Goal: Task Accomplishment & Management: Complete application form

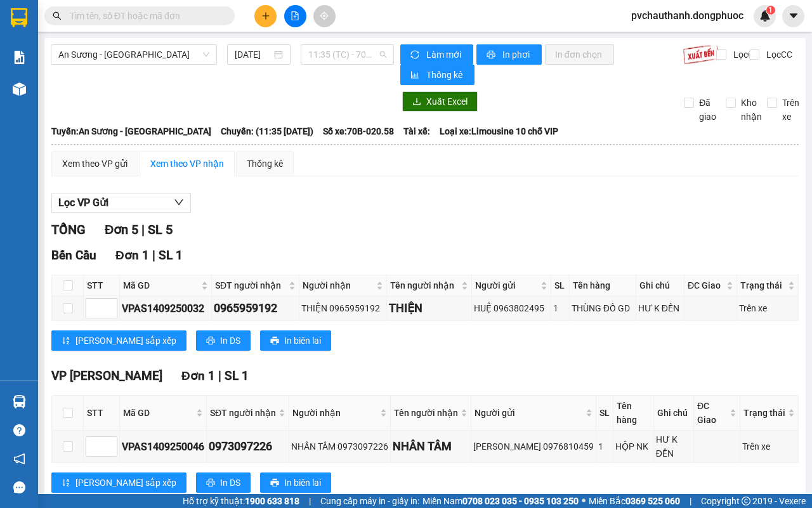
click at [339, 59] on span "11:35 (TC) - 70B-020.58" at bounding box center [346, 54] width 77 height 19
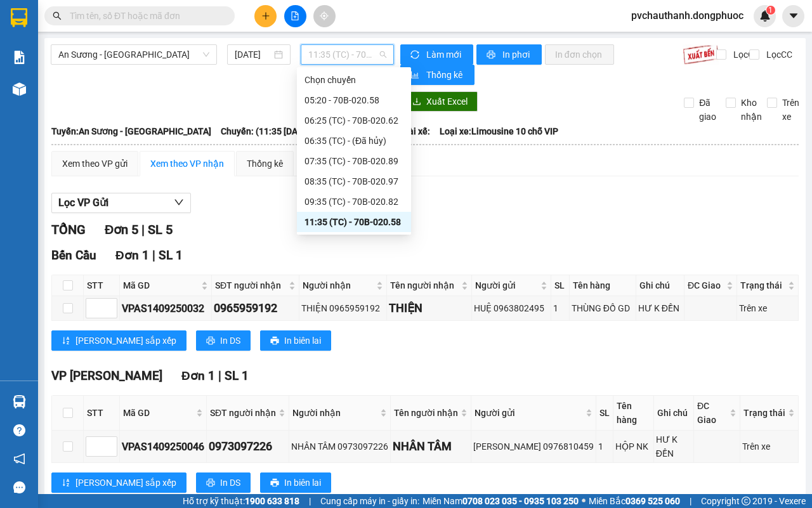
click at [388, 216] on div "11:35 (TC) - 70B-020.58" at bounding box center [354, 222] width 99 height 14
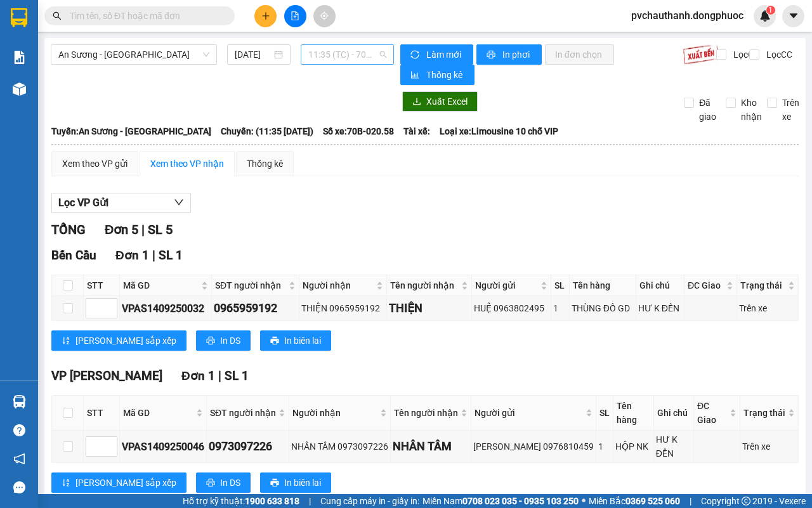
click at [338, 58] on span "11:35 (TC) - 70B-020.58" at bounding box center [346, 54] width 77 height 19
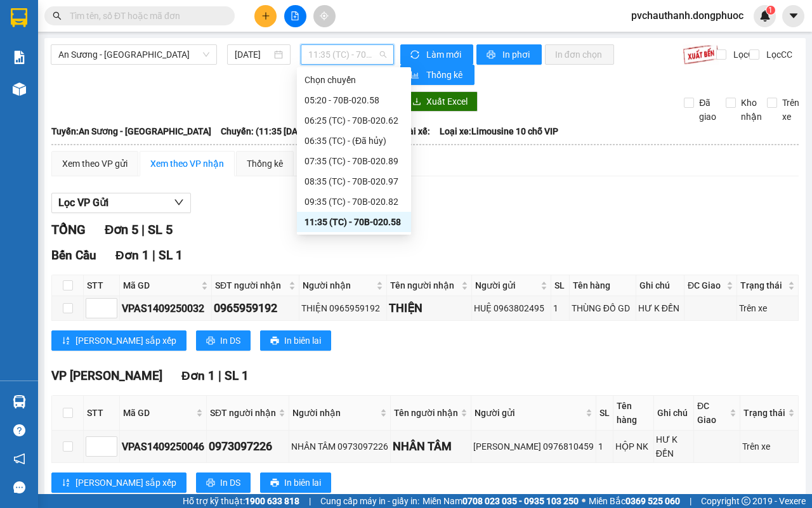
scroll to position [79, 0]
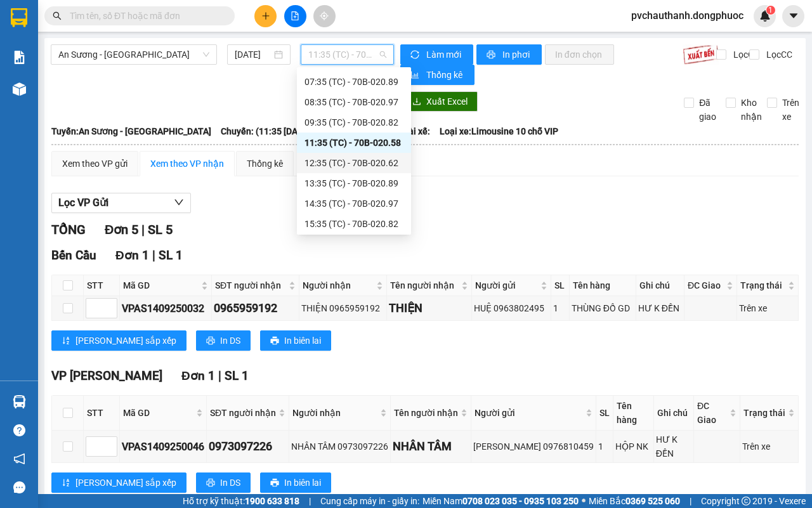
click at [363, 166] on div "12:35 (TC) - 70B-020.62" at bounding box center [354, 163] width 99 height 14
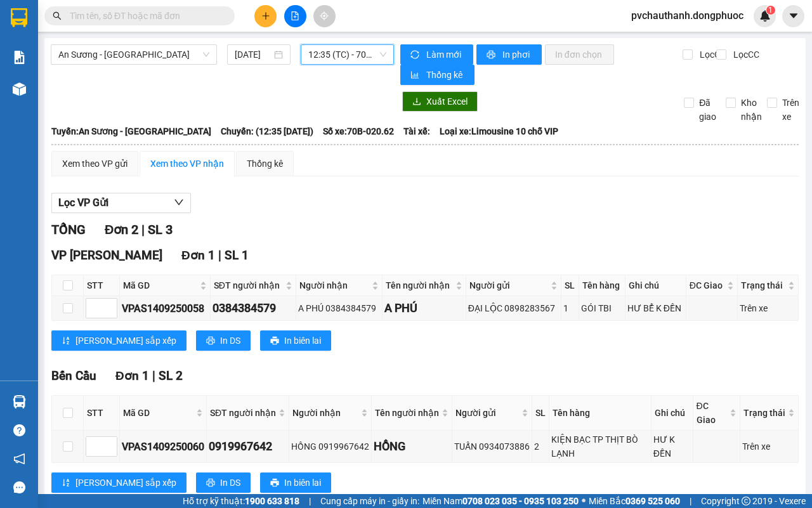
scroll to position [36, 0]
click at [325, 51] on span "12:35 (TC) - 70B-020.62" at bounding box center [346, 54] width 77 height 19
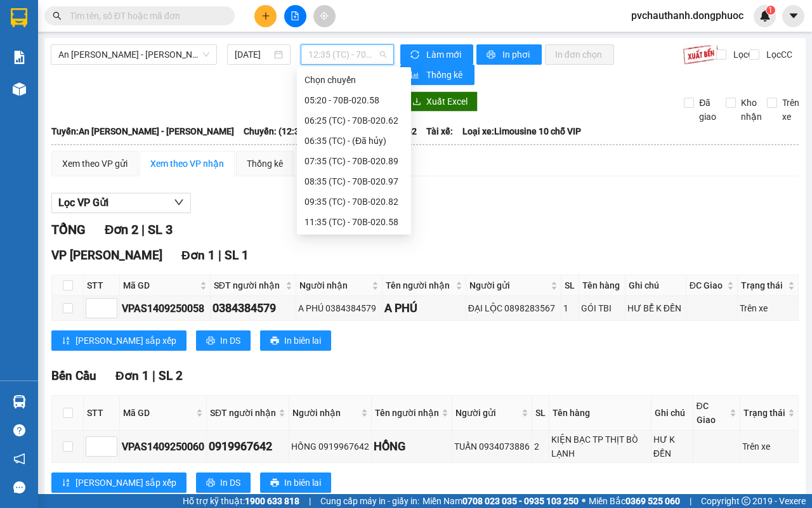
scroll to position [20, 0]
click at [384, 195] on div "11:35 (TC) - 70B-020.58" at bounding box center [354, 202] width 99 height 14
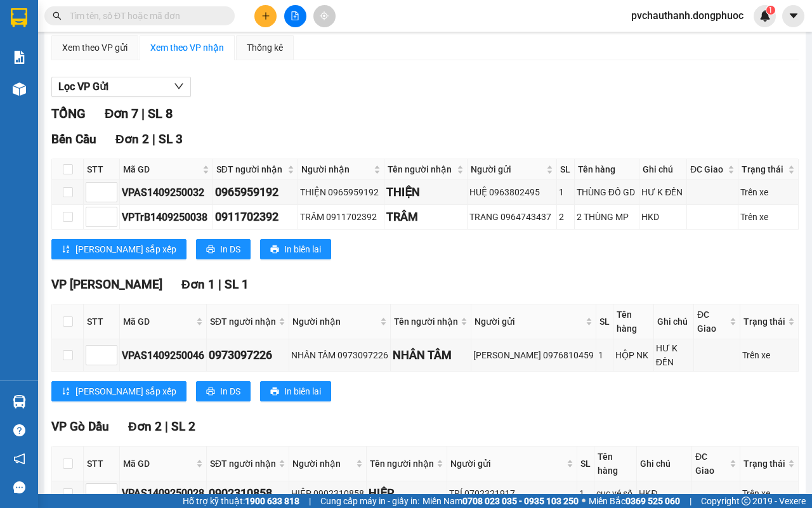
scroll to position [354, 0]
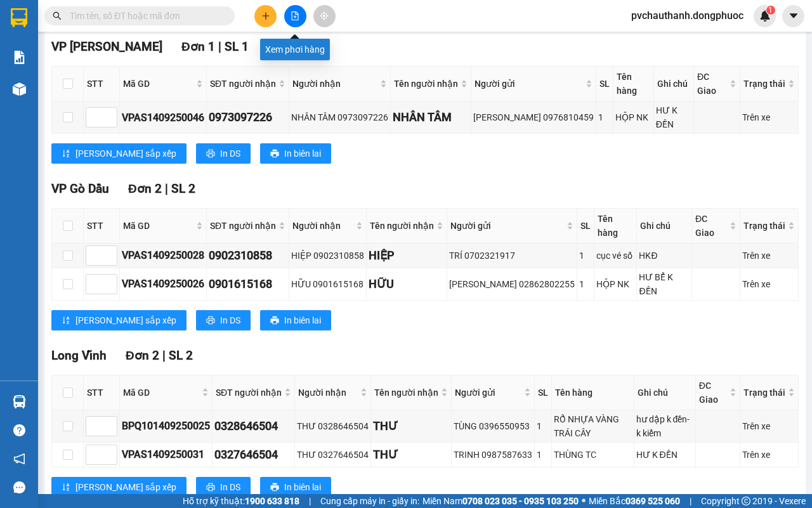
click at [291, 18] on icon "file-add" at bounding box center [295, 15] width 9 height 9
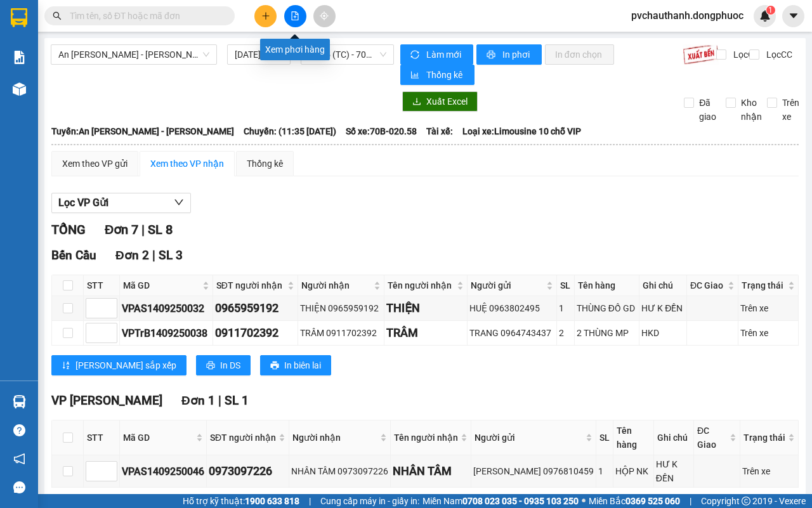
click at [296, 14] on icon "file-add" at bounding box center [295, 15] width 7 height 9
click at [178, 59] on span "An [PERSON_NAME] - [PERSON_NAME]" at bounding box center [133, 54] width 151 height 19
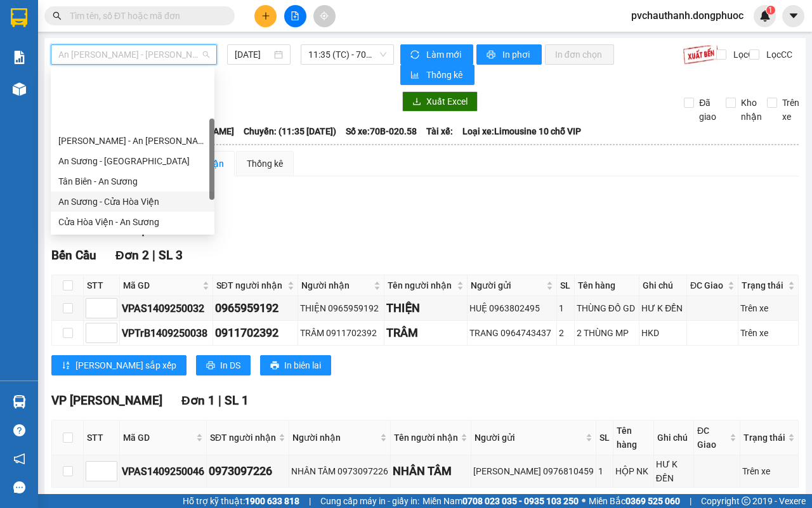
scroll to position [79, 0]
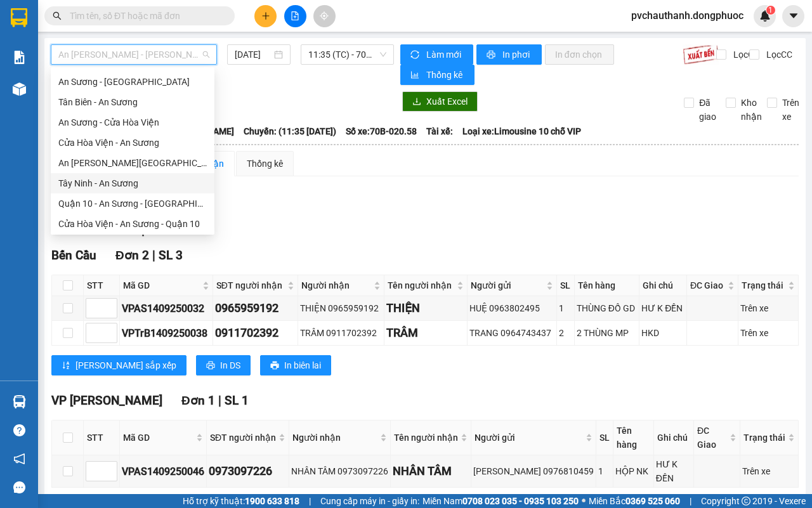
click at [95, 182] on div "Tây Ninh - An Sương" at bounding box center [132, 183] width 148 height 14
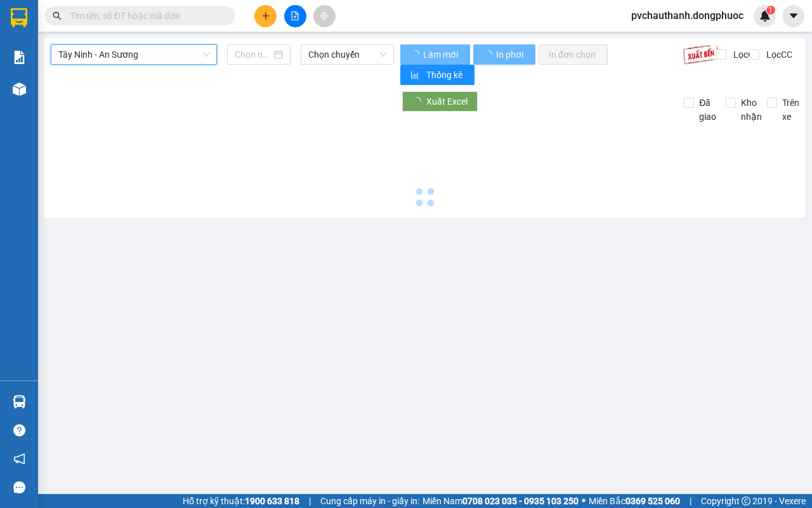
type input "[DATE]"
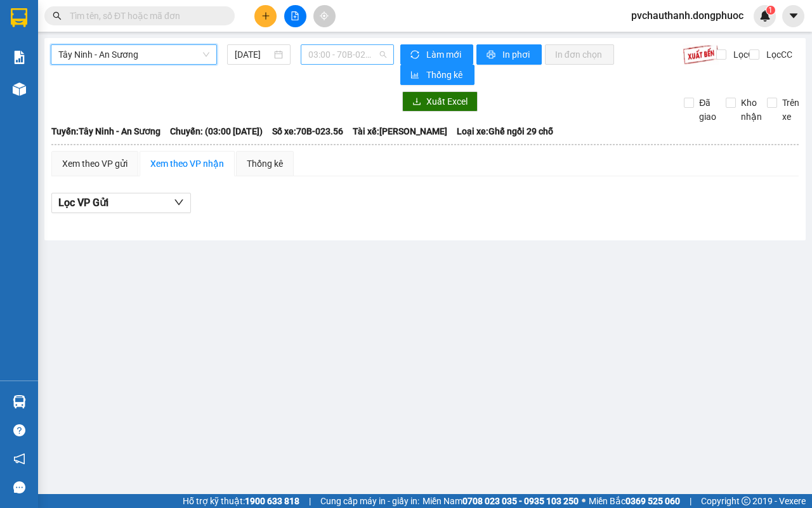
click at [311, 57] on span "03:00 - 70B-023.56" at bounding box center [346, 54] width 77 height 19
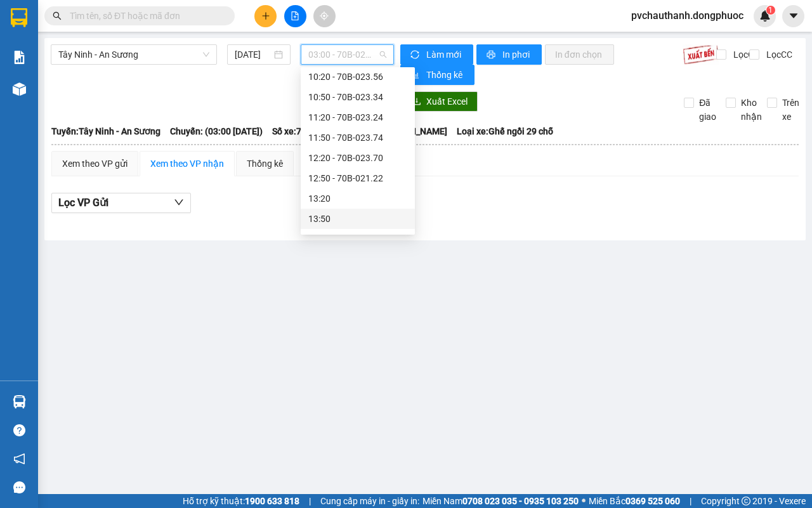
scroll to position [387, 0]
click at [331, 58] on span "03:00 - 70B-023.56" at bounding box center [346, 54] width 77 height 19
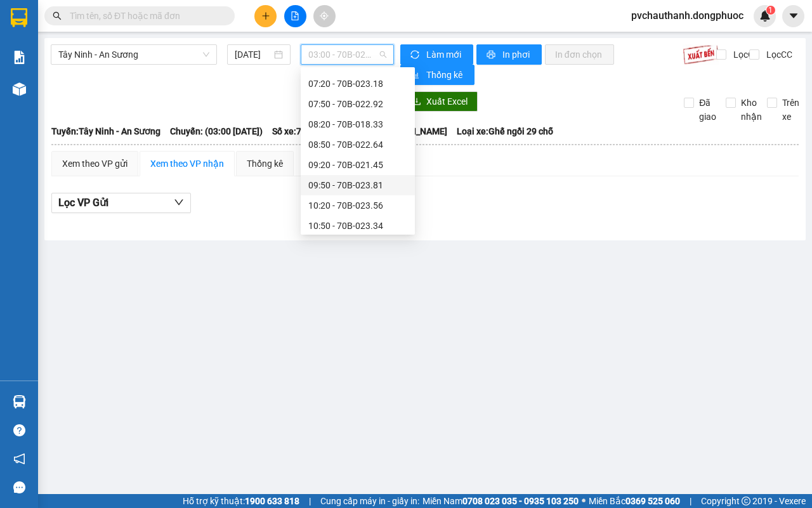
scroll to position [338, 0]
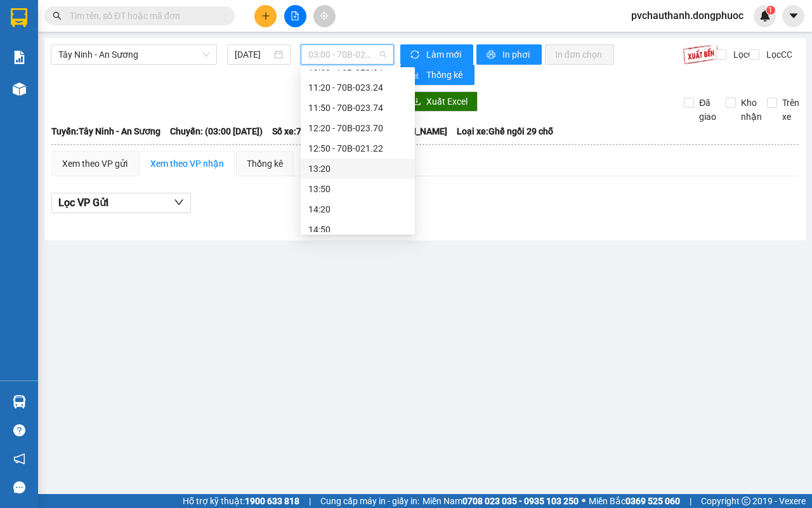
click at [355, 160] on div "13:20" at bounding box center [358, 169] width 114 height 20
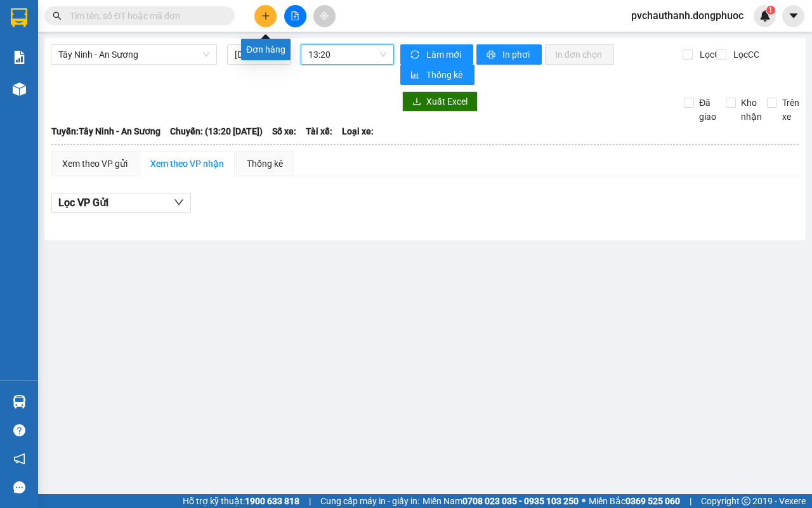
click at [263, 11] on icon "plus" at bounding box center [265, 15] width 9 height 9
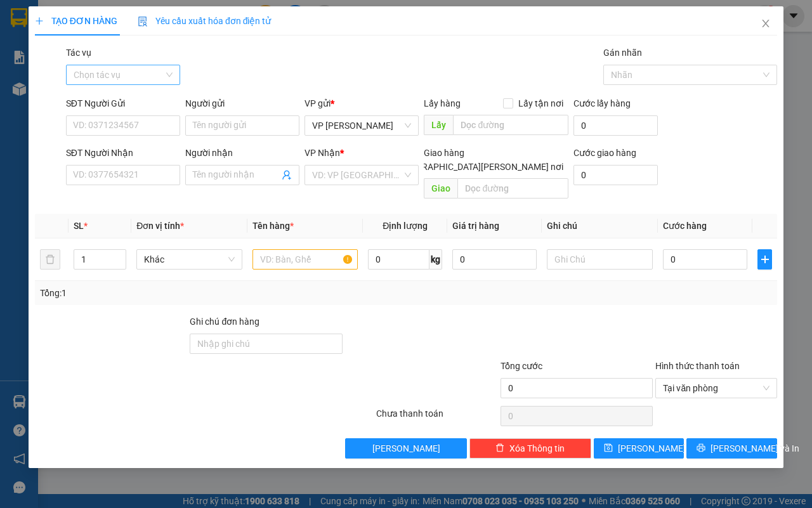
drag, startPoint x: 103, startPoint y: 68, endPoint x: 111, endPoint y: 68, distance: 7.6
click at [105, 68] on input "Tác vụ" at bounding box center [119, 74] width 90 height 19
click at [121, 93] on div "Nhập hàng lên xe" at bounding box center [123, 100] width 99 height 14
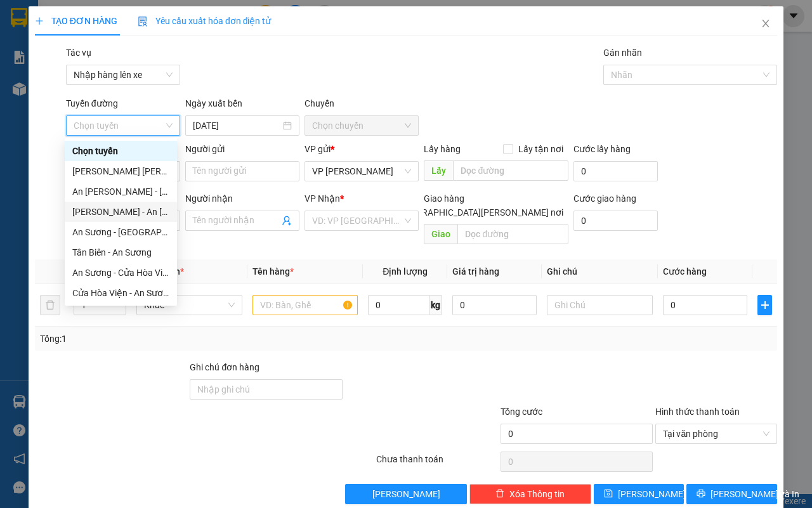
click at [107, 209] on div "[PERSON_NAME] - An [PERSON_NAME]" at bounding box center [120, 212] width 97 height 14
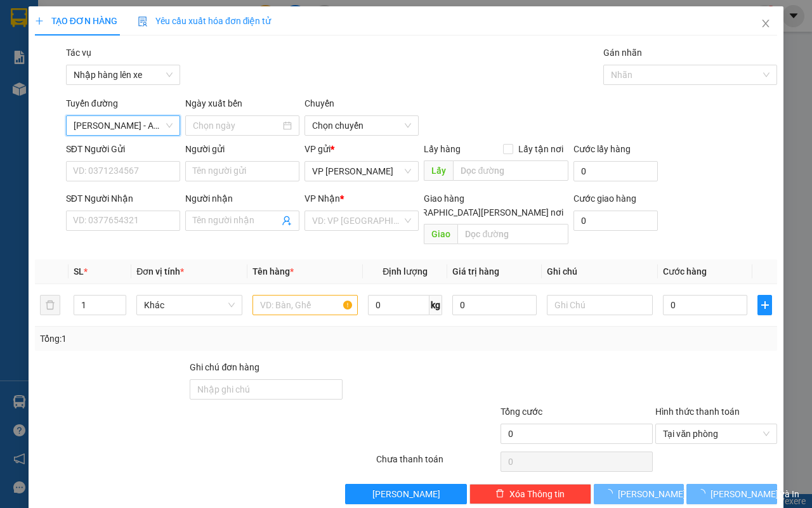
type input "[DATE]"
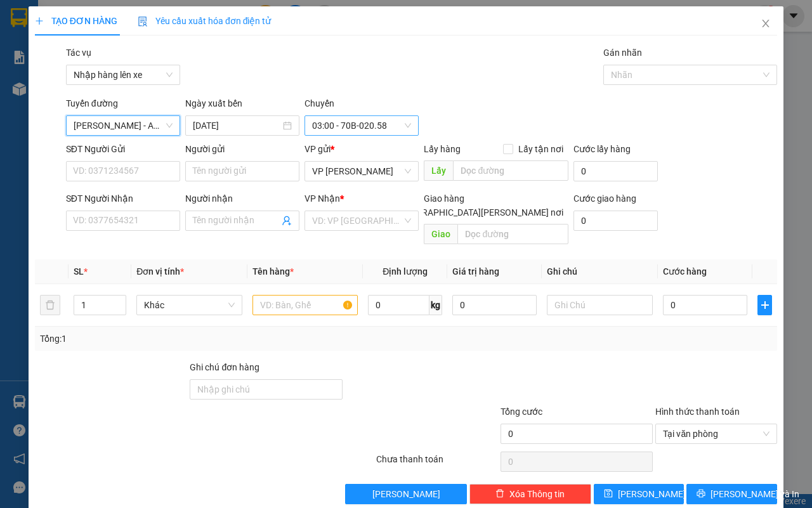
click at [345, 127] on span "03:00 - 70B-020.58" at bounding box center [361, 125] width 99 height 19
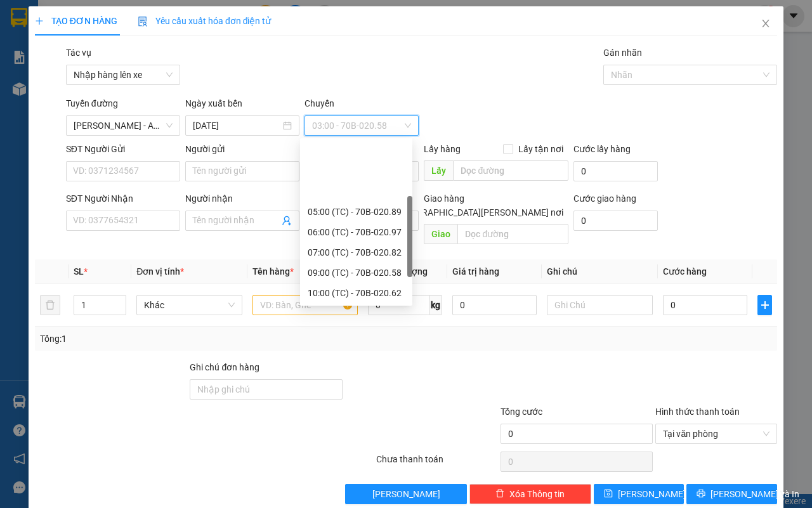
scroll to position [116, 0]
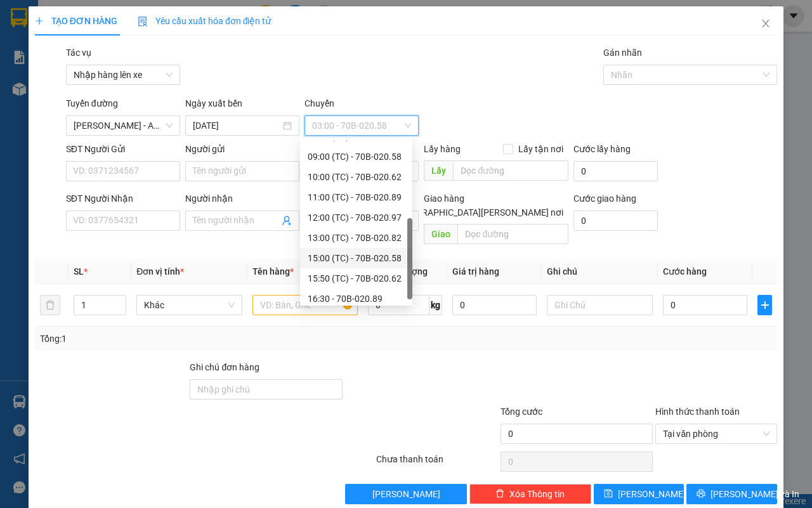
click at [348, 255] on div "15:00 (TC) - 70B-020.58" at bounding box center [356, 258] width 97 height 14
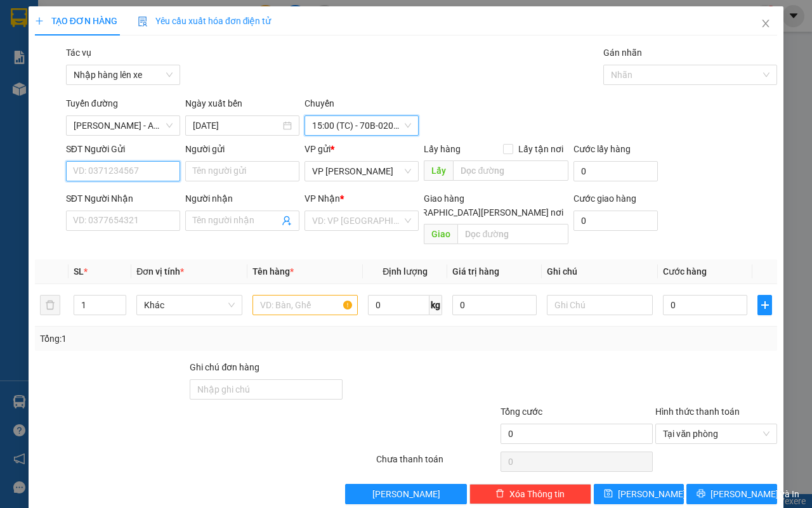
click at [121, 174] on input "SĐT Người Gửi" at bounding box center [123, 171] width 114 height 20
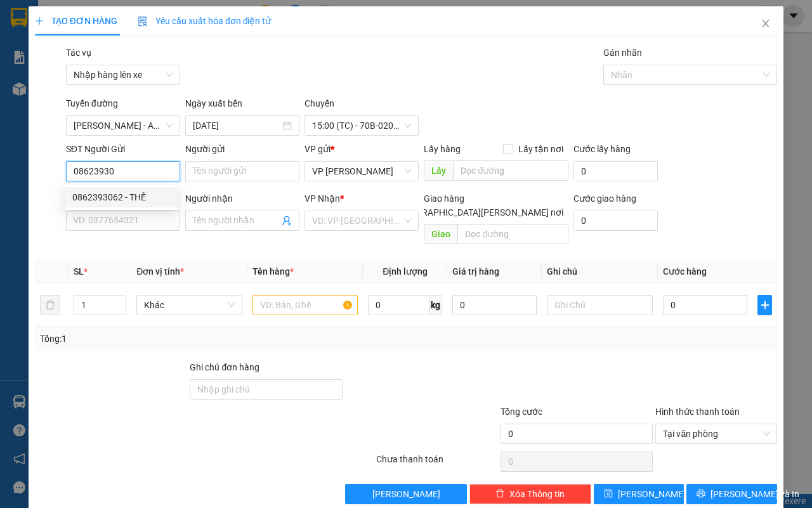
click at [141, 197] on div "0862393062 - THẾ" at bounding box center [120, 197] width 97 height 14
type input "0862393062"
type input "THẾ"
type input "0908779306"
type input "ĐẢNG"
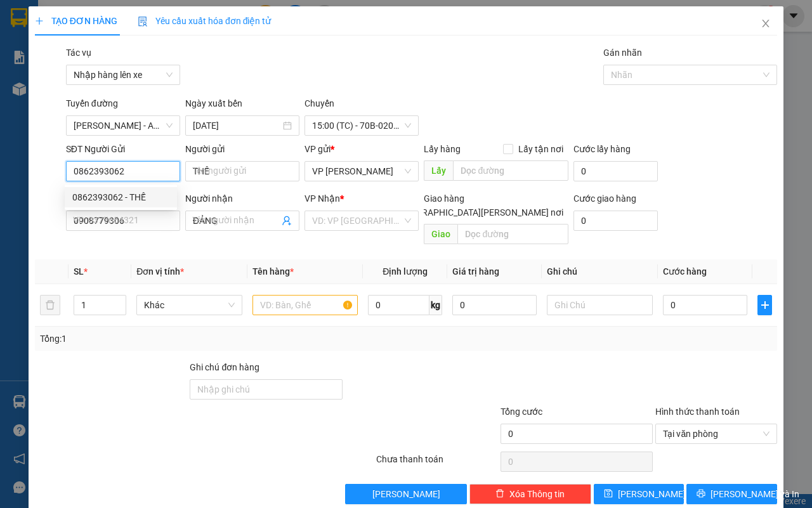
type input "50.000"
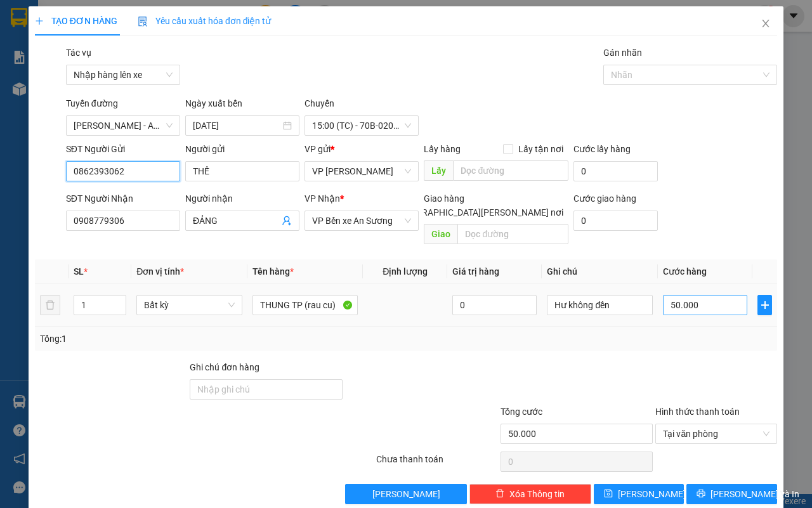
type input "0862393062"
drag, startPoint x: 667, startPoint y: 286, endPoint x: 671, endPoint y: 281, distance: 6.7
click at [666, 295] on input "50.000" at bounding box center [705, 305] width 84 height 20
type input "5"
type input "55"
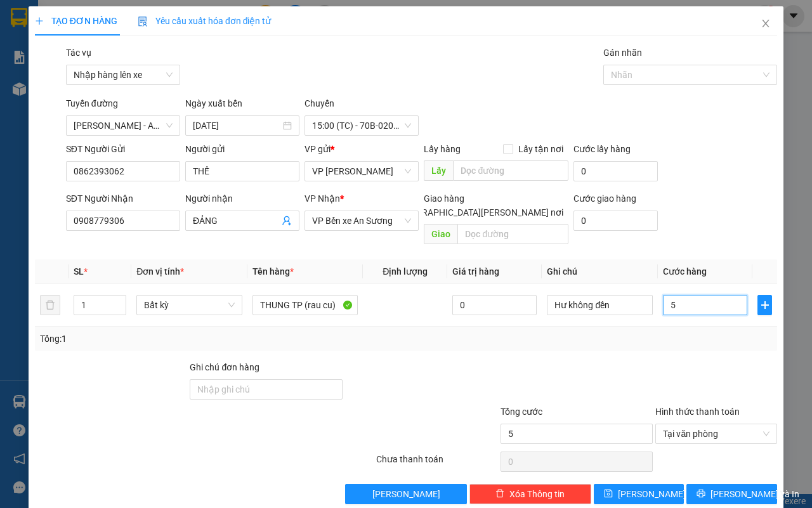
type input "55"
type input "550"
type input "5.500"
type input "55.000"
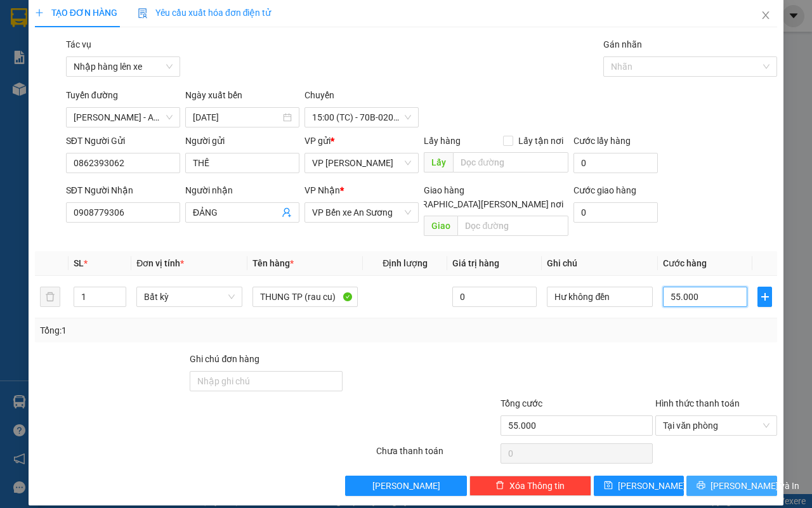
type input "55.000"
click at [756, 476] on button "[PERSON_NAME] và In" at bounding box center [731, 486] width 91 height 20
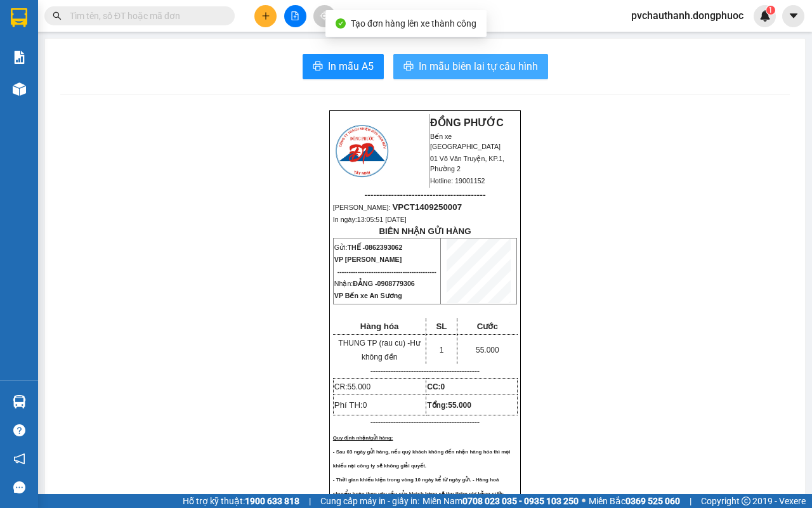
click at [456, 68] on span "In mẫu biên lai tự cấu hình" at bounding box center [478, 66] width 119 height 16
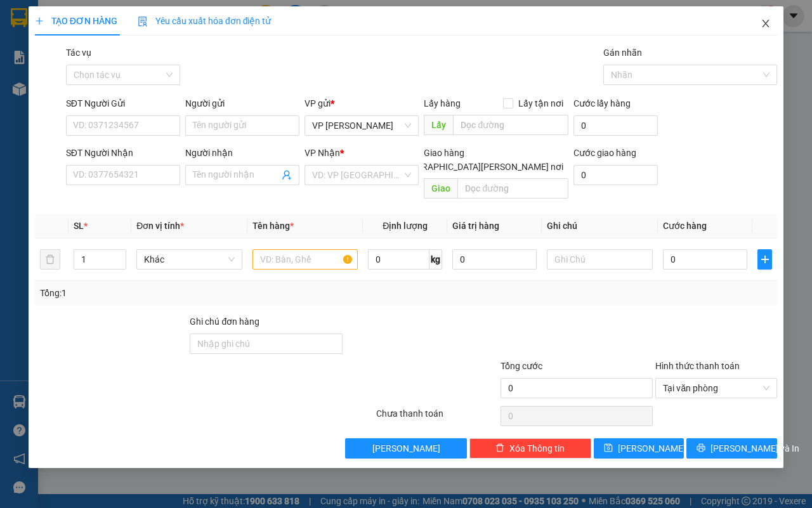
drag, startPoint x: 770, startPoint y: 24, endPoint x: 702, endPoint y: 32, distance: 68.4
click at [769, 23] on icon "close" at bounding box center [766, 23] width 10 height 10
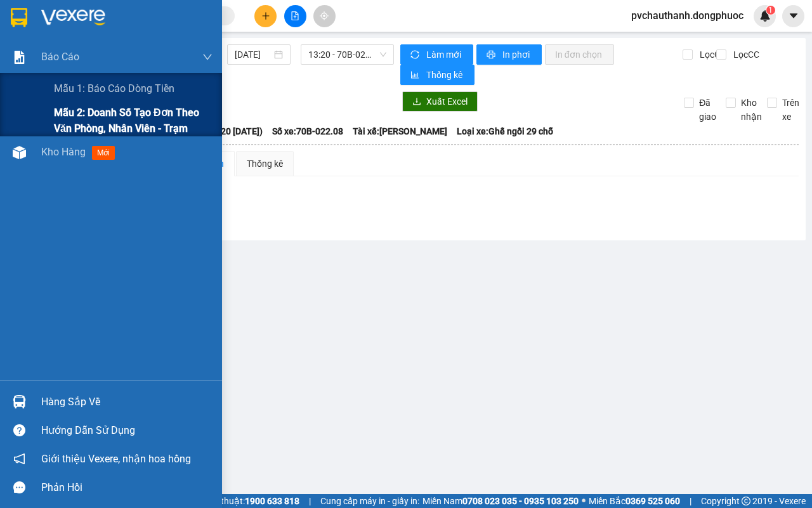
click at [60, 116] on span "Mẫu 2: Doanh số tạo đơn theo Văn phòng, nhân viên - Trạm" at bounding box center [133, 121] width 159 height 32
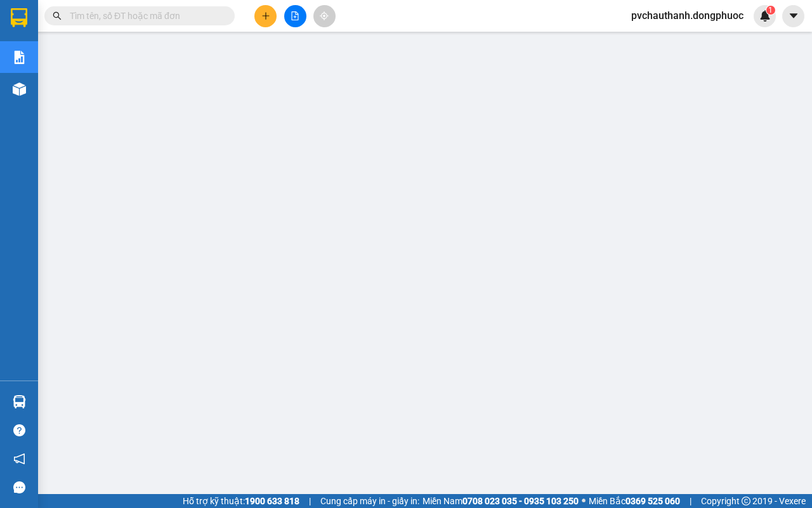
scroll to position [79, 0]
drag, startPoint x: 296, startPoint y: 15, endPoint x: 280, endPoint y: 16, distance: 15.9
click at [295, 14] on icon "file-add" at bounding box center [295, 15] width 9 height 9
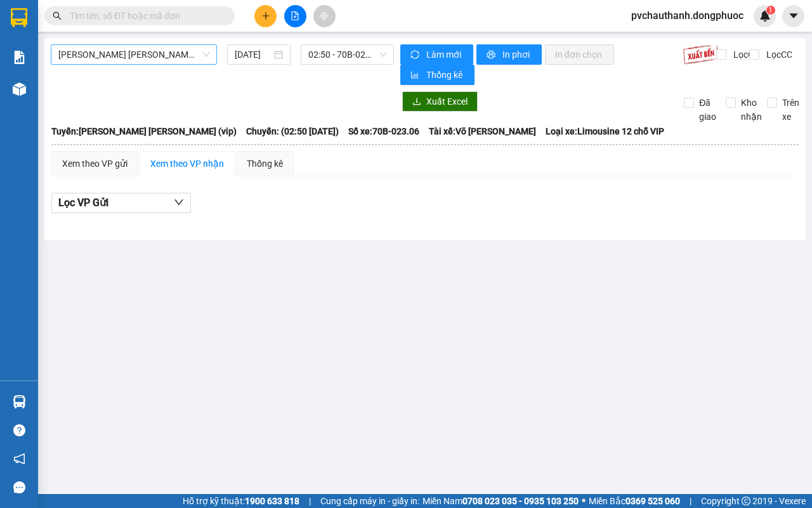
click at [176, 56] on span "[PERSON_NAME] [PERSON_NAME] (vip)" at bounding box center [133, 54] width 151 height 19
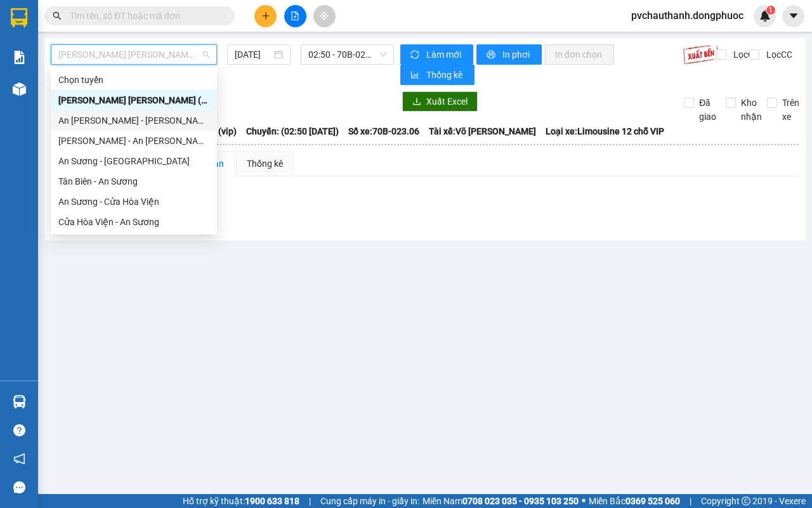
click at [128, 117] on div "An [PERSON_NAME] - [PERSON_NAME]" at bounding box center [133, 121] width 151 height 14
type input "[DATE]"
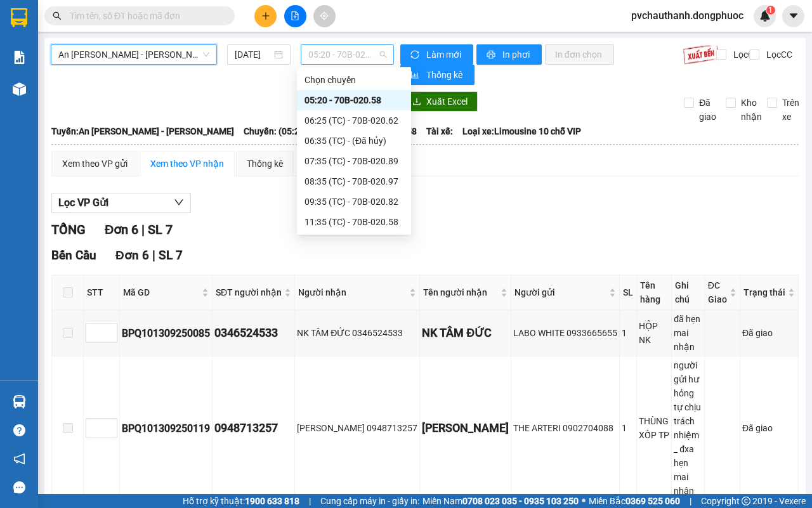
click at [315, 56] on span "05:20 - 70B-020.58" at bounding box center [346, 54] width 77 height 19
click at [197, 62] on span "An [PERSON_NAME] - [PERSON_NAME]" at bounding box center [133, 54] width 151 height 19
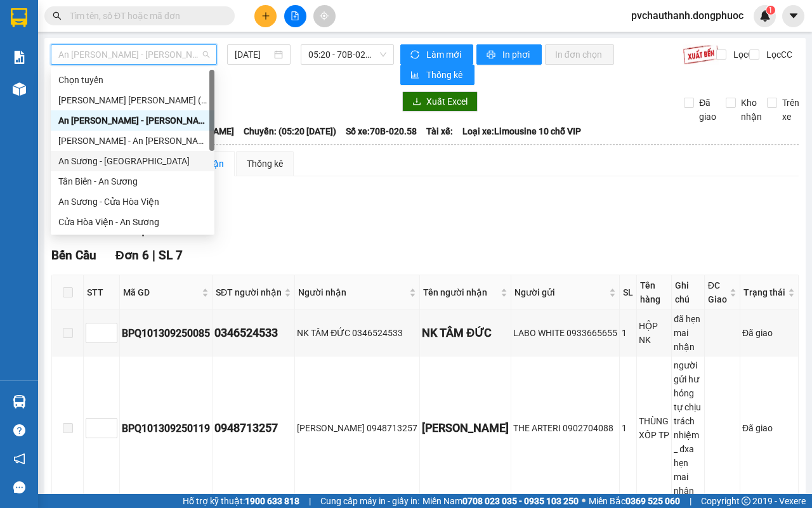
click at [126, 159] on div "An Sương - [GEOGRAPHIC_DATA]" at bounding box center [132, 161] width 148 height 14
type input "[DATE]"
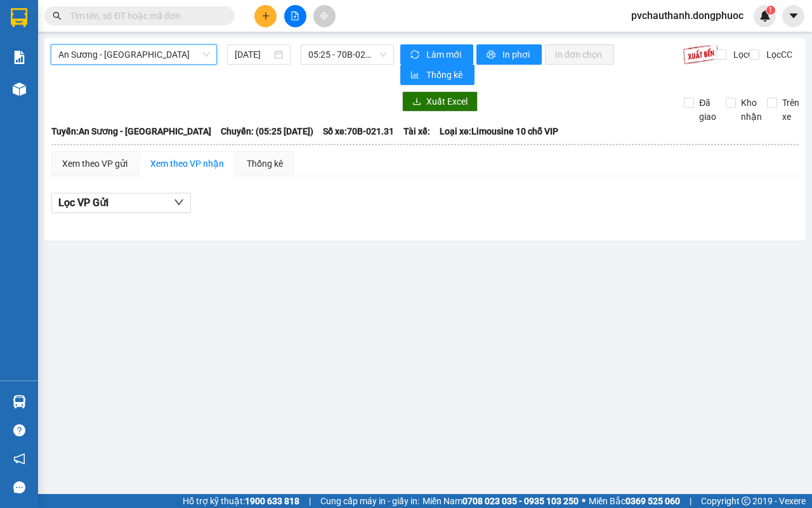
click at [166, 60] on span "An Sương - [GEOGRAPHIC_DATA]" at bounding box center [133, 54] width 151 height 19
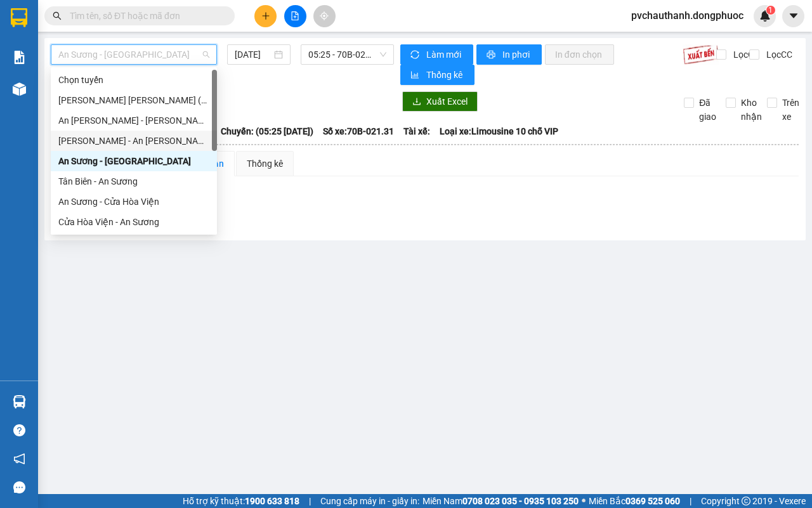
click at [131, 141] on div "[PERSON_NAME] - An [PERSON_NAME]" at bounding box center [133, 141] width 151 height 14
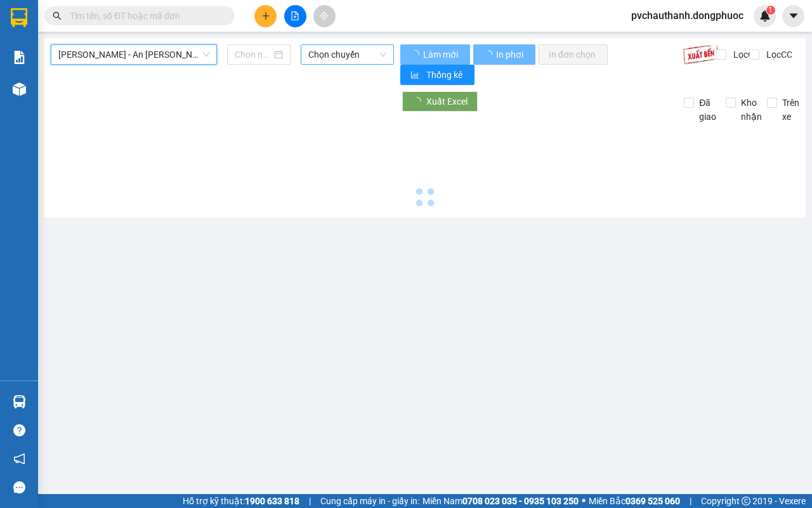
type input "[DATE]"
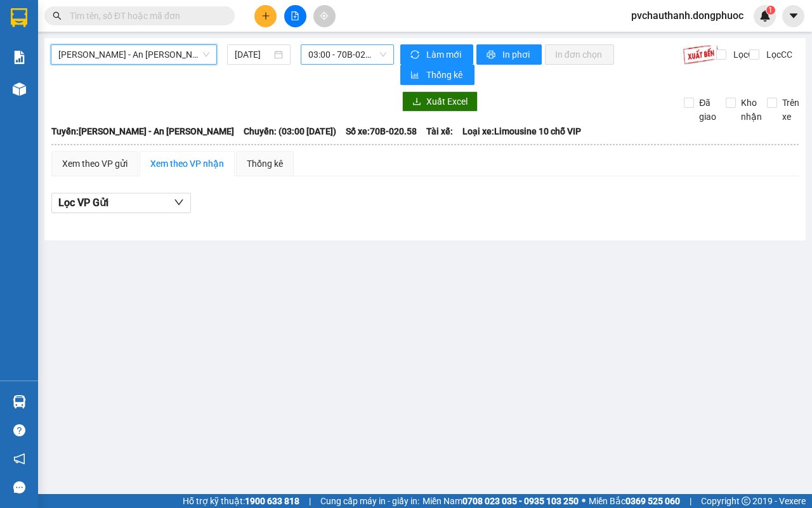
click at [331, 54] on span "03:00 - 70B-020.58" at bounding box center [346, 54] width 77 height 19
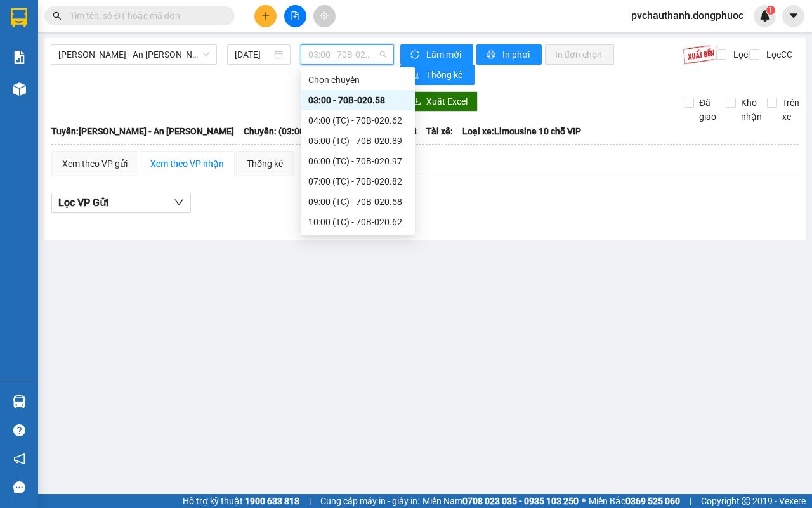
scroll to position [121, 0]
click at [376, 175] on div "15:00 (TC) - 70B-020.58" at bounding box center [357, 182] width 99 height 14
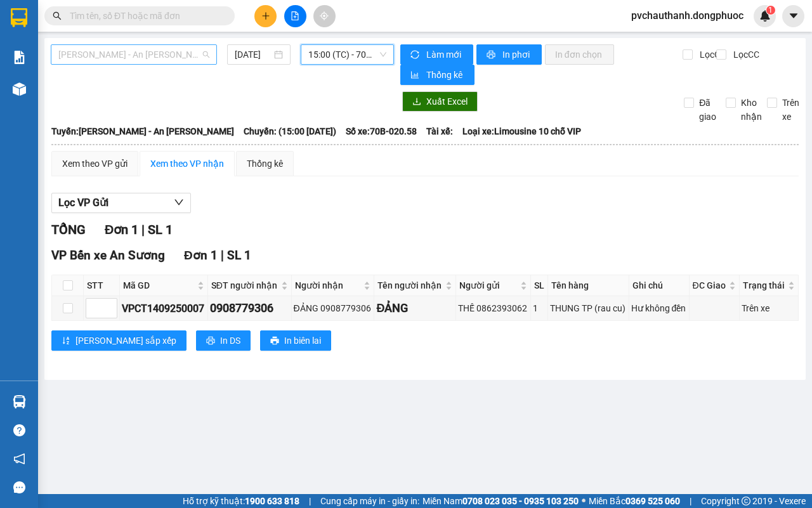
click at [154, 55] on span "[PERSON_NAME] - An [PERSON_NAME]" at bounding box center [133, 54] width 151 height 19
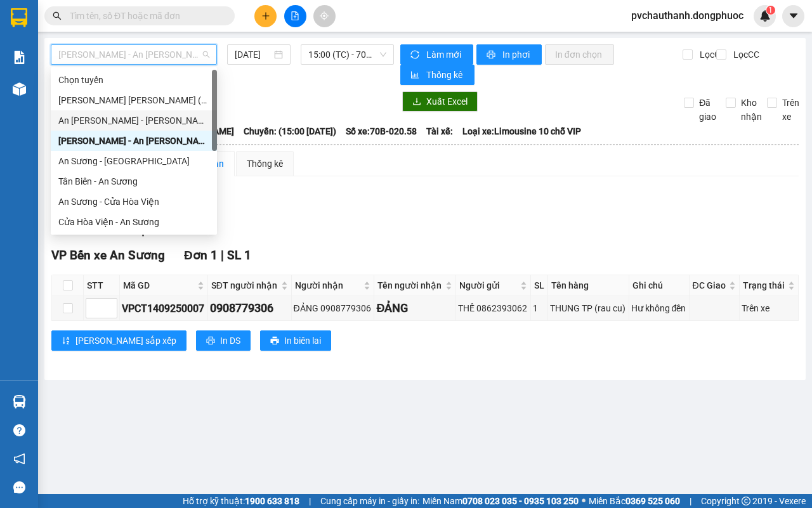
click at [109, 117] on div "An [PERSON_NAME] - [PERSON_NAME]" at bounding box center [133, 121] width 151 height 14
type input "[DATE]"
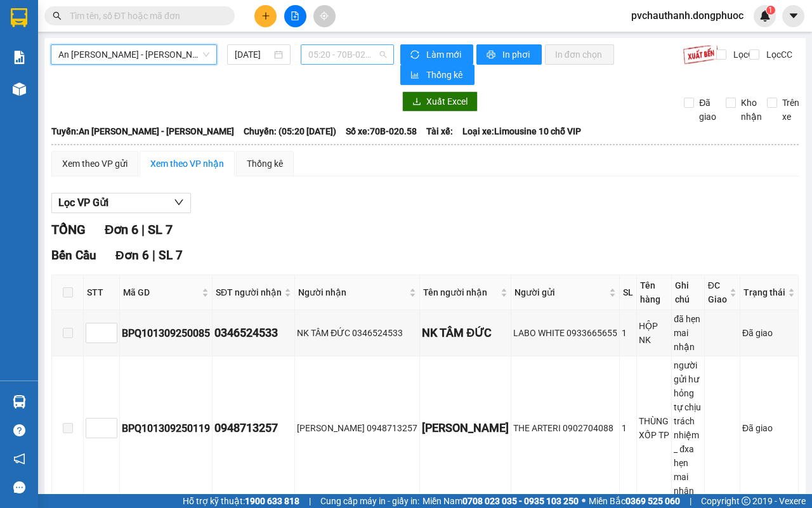
click at [310, 51] on span "05:20 - 70B-020.58" at bounding box center [346, 54] width 77 height 19
click at [346, 55] on span "05:20 - 70B-020.58" at bounding box center [346, 54] width 77 height 19
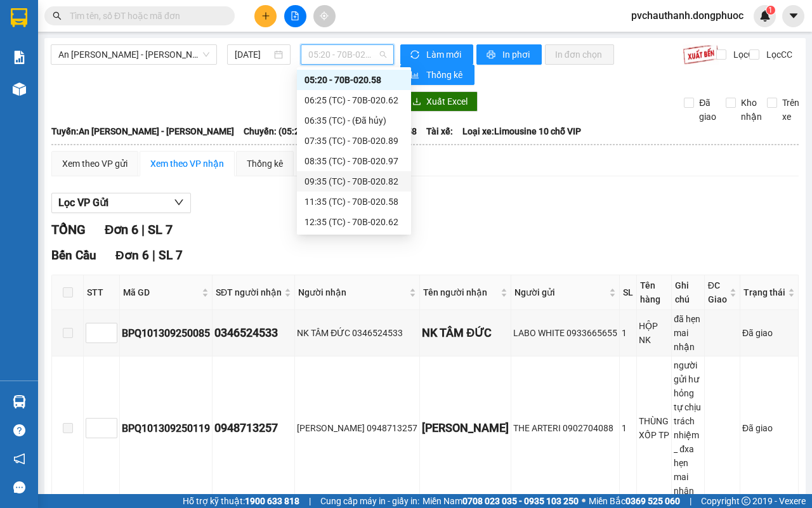
scroll to position [100, 0]
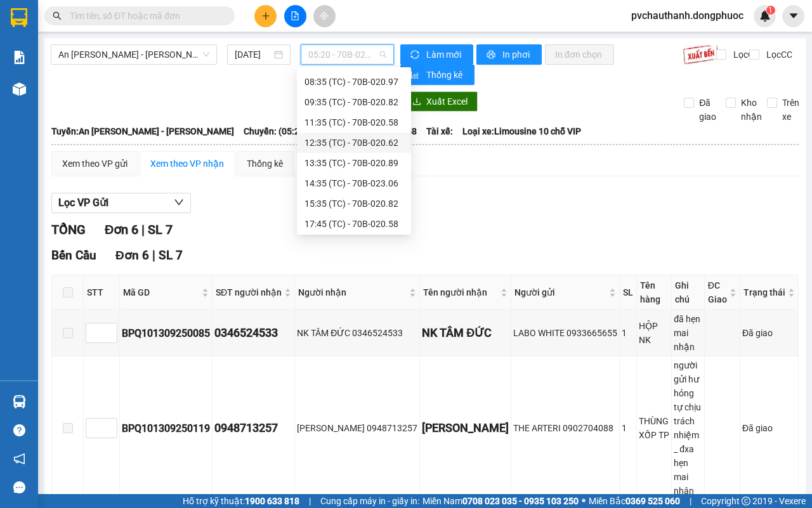
click at [393, 141] on div "12:35 (TC) - 70B-020.62" at bounding box center [354, 143] width 99 height 14
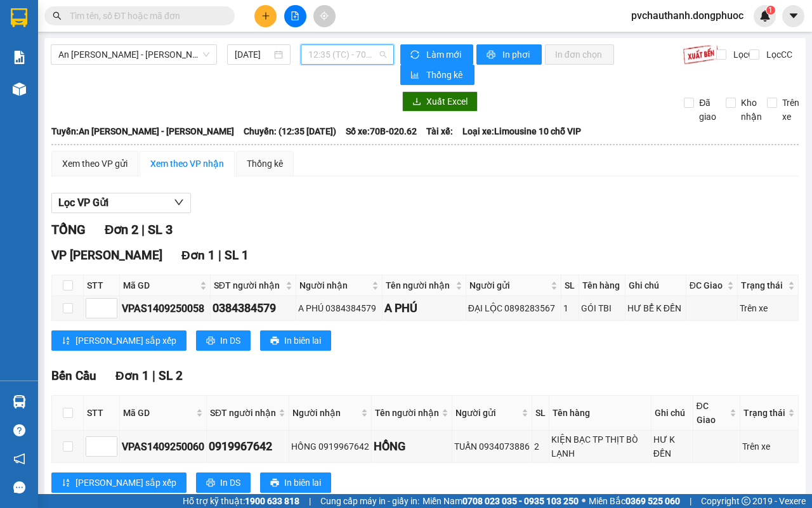
click at [365, 60] on span "12:35 (TC) - 70B-020.62" at bounding box center [346, 54] width 77 height 19
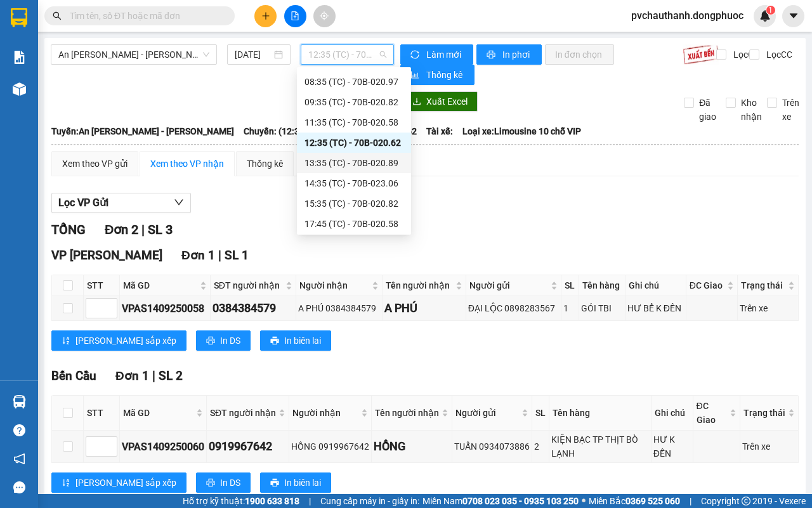
click at [384, 163] on div "13:35 (TC) - 70B-020.89" at bounding box center [354, 163] width 99 height 14
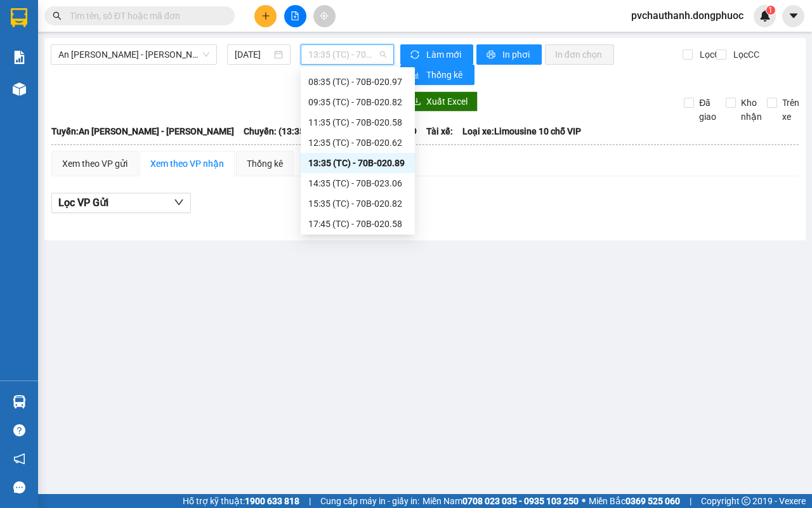
click at [353, 48] on span "13:35 (TC) - 70B-020.89" at bounding box center [346, 54] width 77 height 19
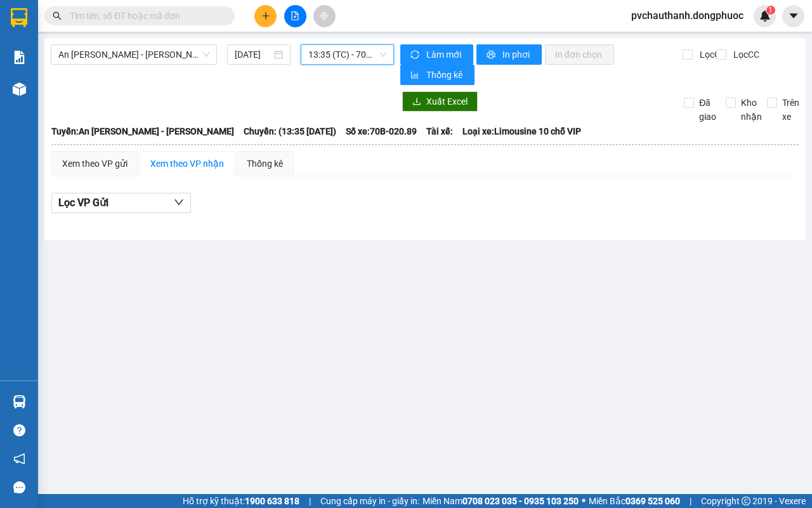
drag, startPoint x: 343, startPoint y: 56, endPoint x: 346, endPoint y: 45, distance: 11.2
click at [343, 55] on span "13:35 (TC) - 70B-020.89" at bounding box center [346, 54] width 77 height 19
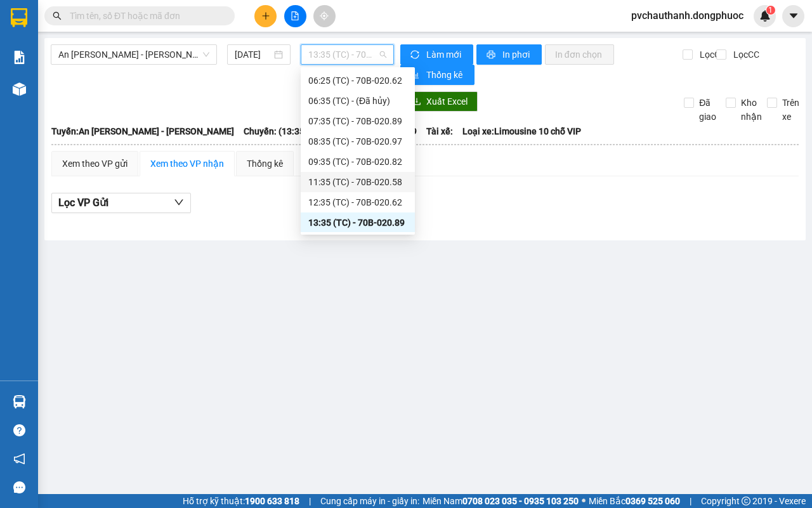
click at [383, 176] on div "11:35 (TC) - 70B-020.58" at bounding box center [357, 182] width 99 height 14
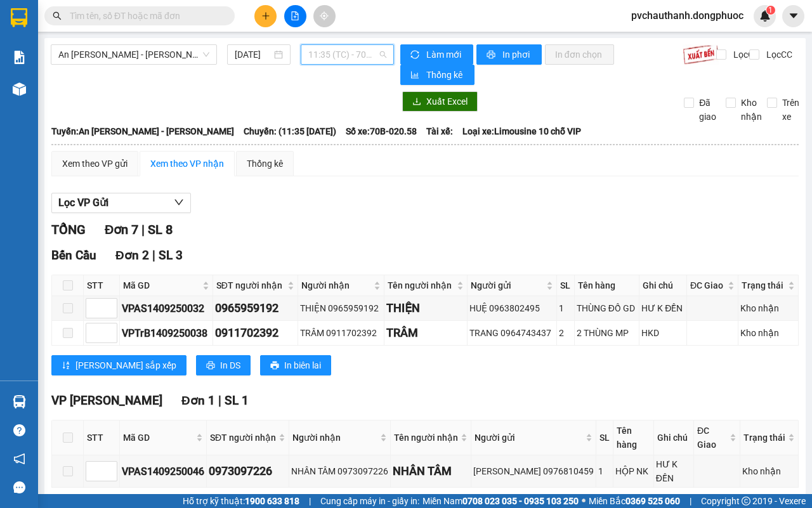
drag, startPoint x: 317, startPoint y: 57, endPoint x: 339, endPoint y: 64, distance: 23.3
click at [317, 55] on span "11:35 (TC) - 70B-020.58" at bounding box center [346, 54] width 77 height 19
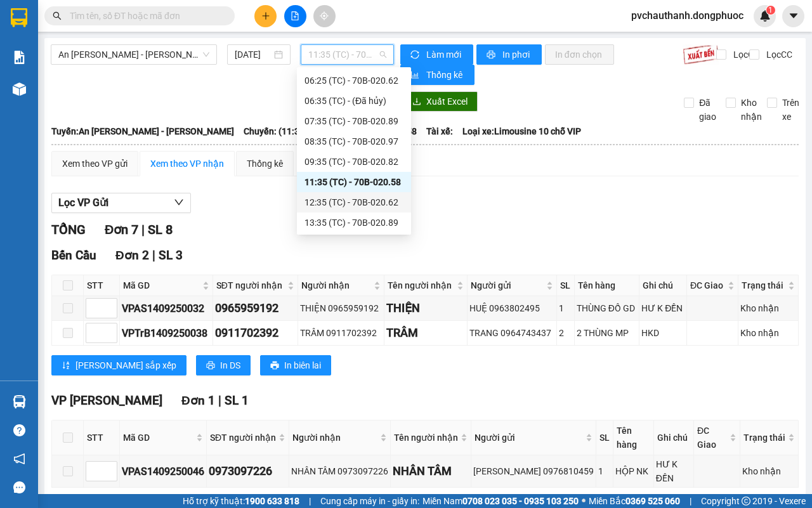
click at [391, 204] on div "12:35 (TC) - 70B-020.62" at bounding box center [354, 202] width 99 height 14
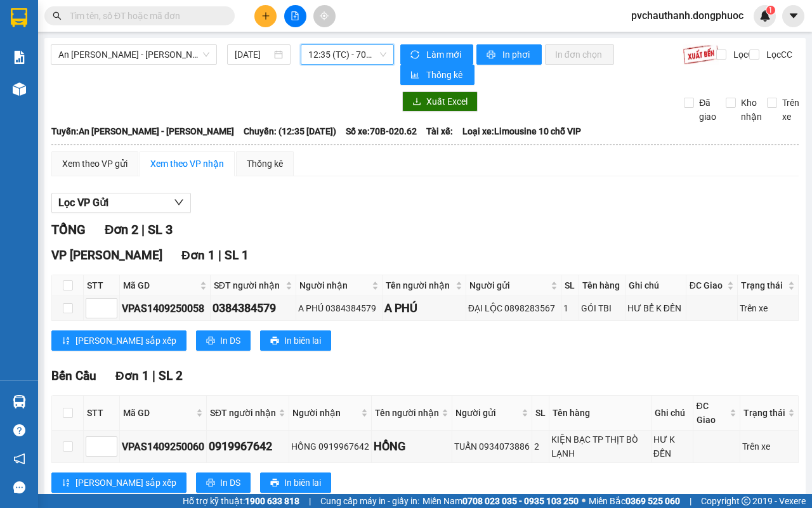
click at [341, 56] on span "12:35 (TC) - 70B-020.62" at bounding box center [346, 54] width 77 height 19
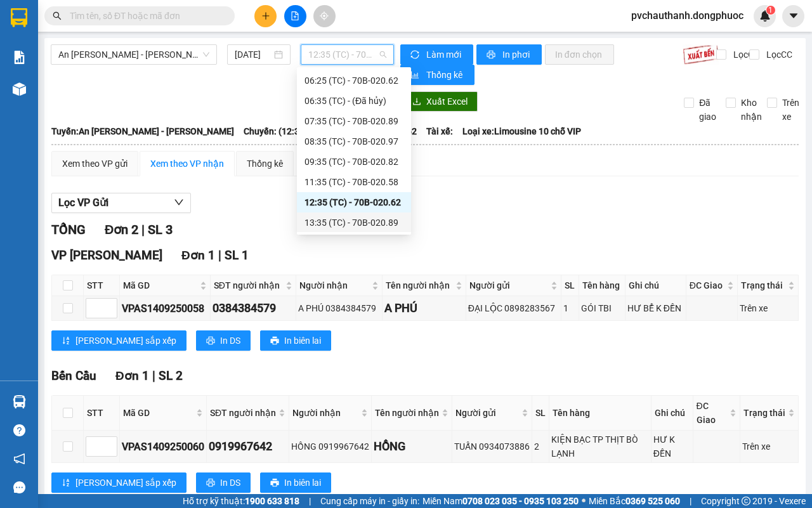
click at [388, 226] on div "13:35 (TC) - 70B-020.89" at bounding box center [354, 223] width 99 height 14
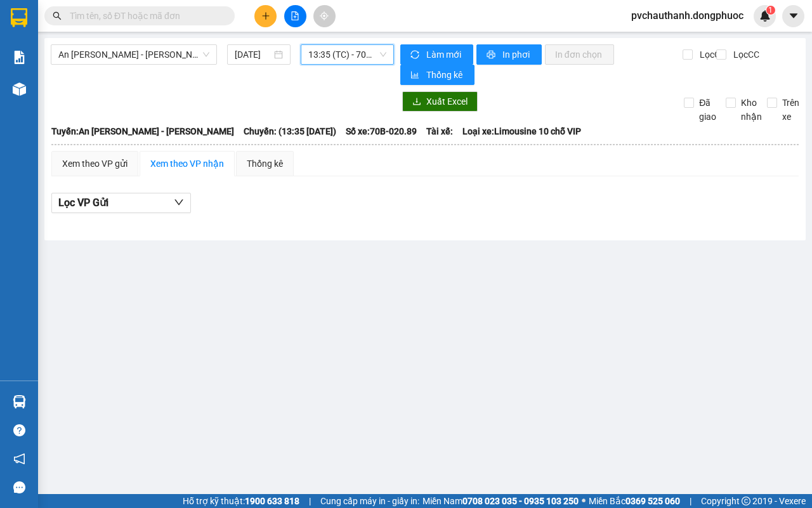
click at [322, 57] on span "13:35 (TC) - 70B-020.89" at bounding box center [346, 54] width 77 height 19
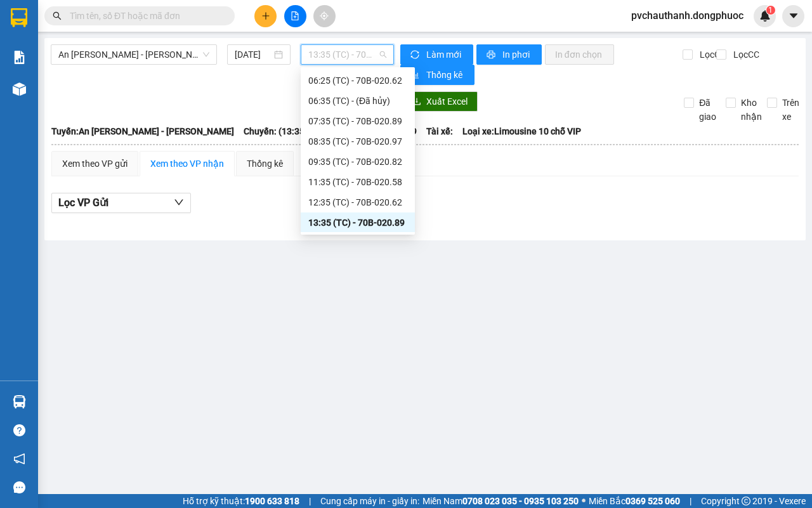
scroll to position [119, 0]
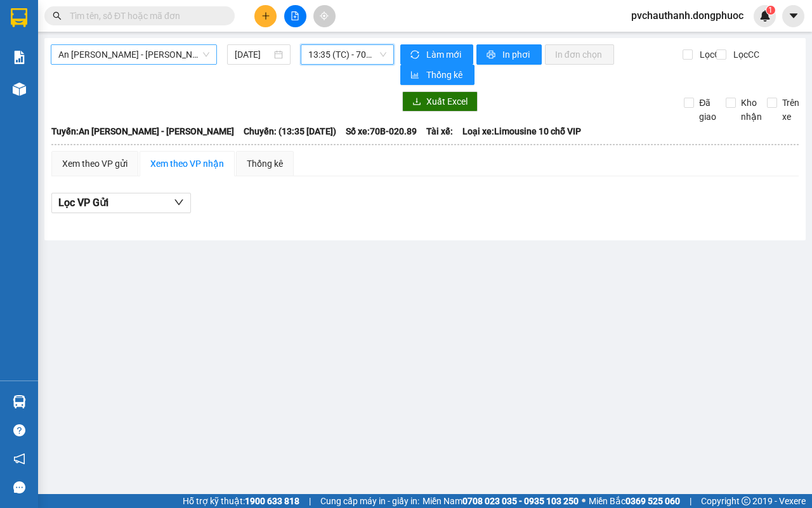
click at [156, 56] on span "An [PERSON_NAME] - [PERSON_NAME]" at bounding box center [133, 54] width 151 height 19
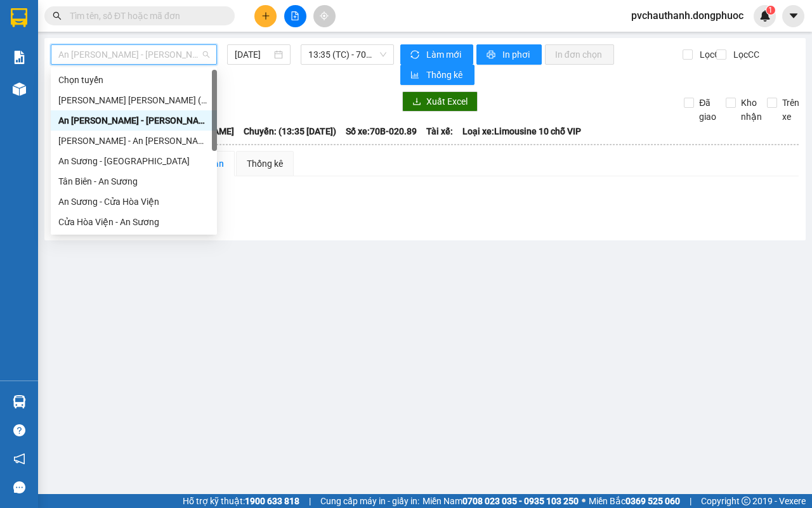
click at [175, 55] on span "An [PERSON_NAME] - [PERSON_NAME]" at bounding box center [133, 54] width 151 height 19
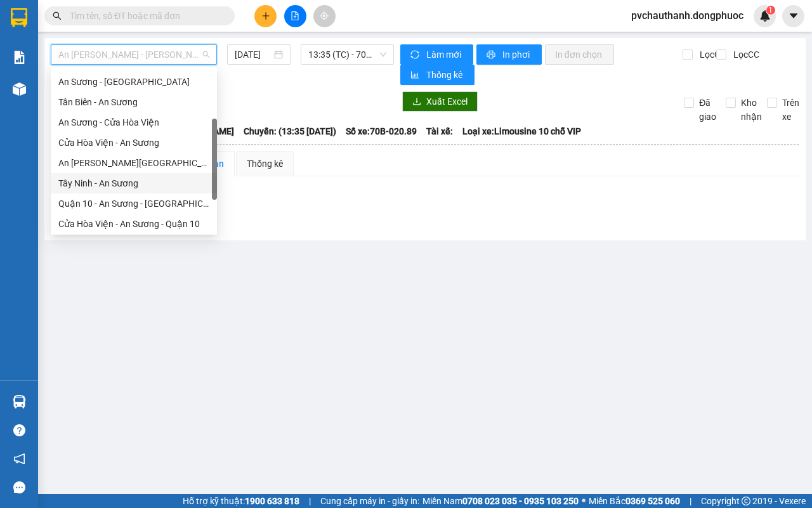
click at [95, 185] on div "Tây Ninh - An Sương" at bounding box center [133, 183] width 151 height 14
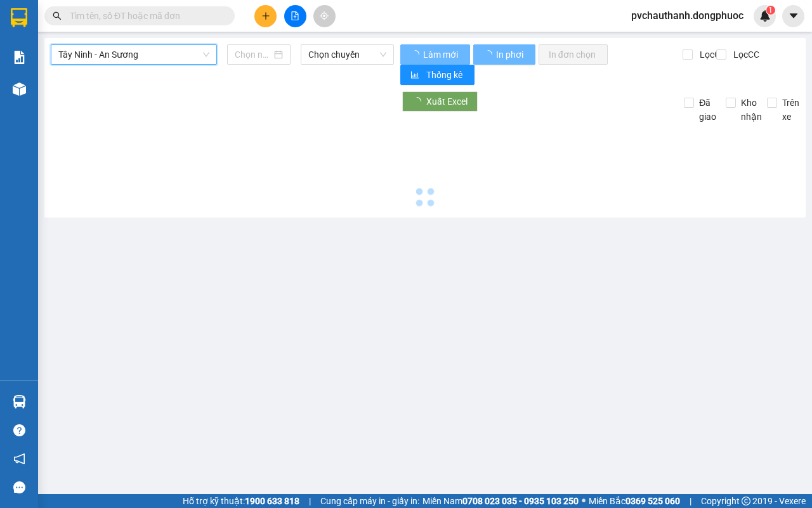
type input "[DATE]"
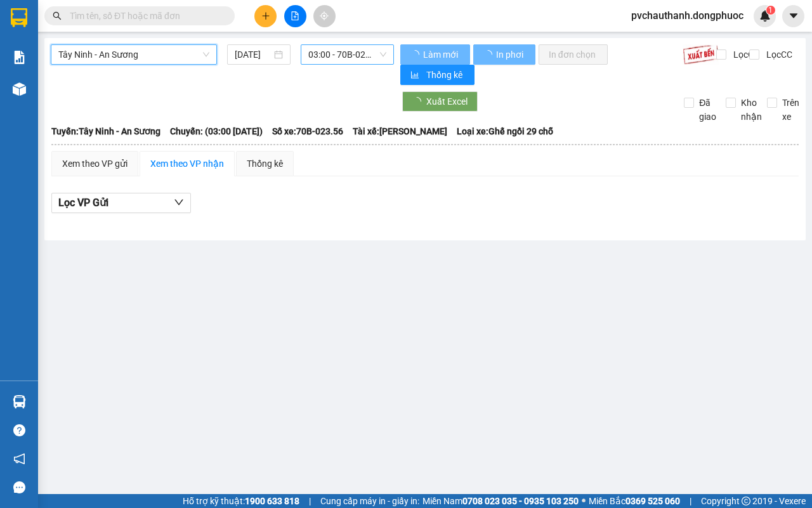
click at [331, 59] on span "03:00 - 70B-023.56" at bounding box center [346, 54] width 77 height 19
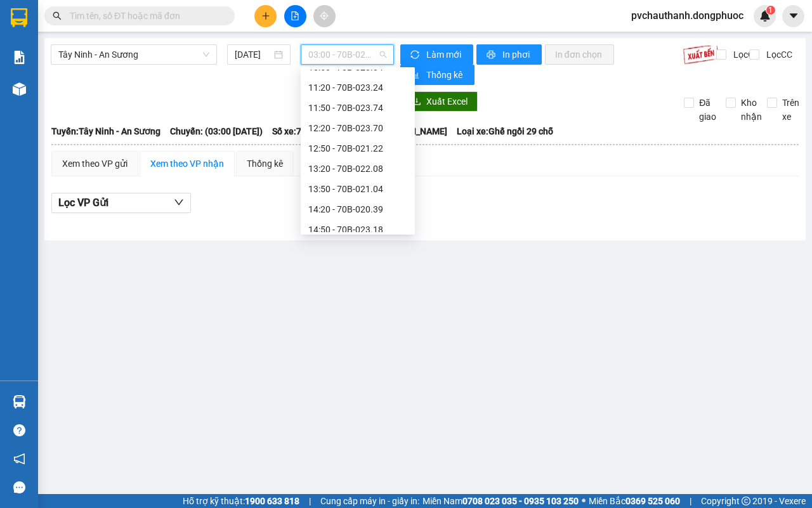
scroll to position [417, 0]
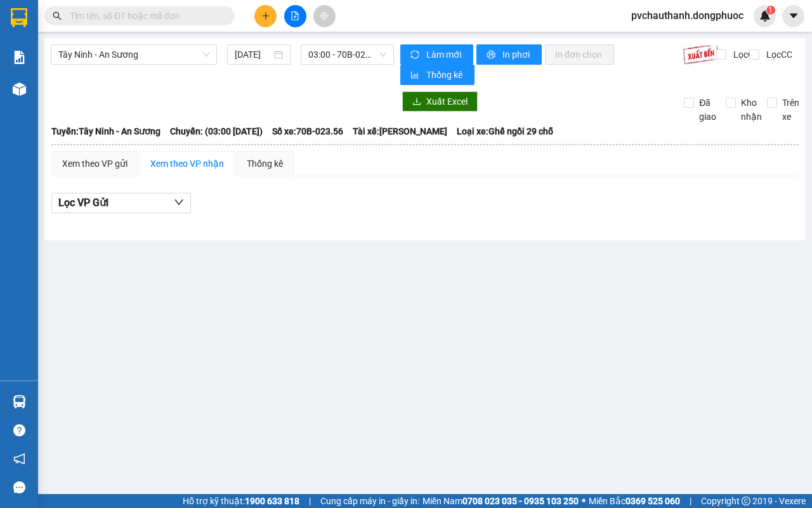
click at [591, 232] on div "Tây Ninh - An [PERSON_NAME] [DATE] 03:00 - 70B-023.56 [PERSON_NAME] mới In phơi…" at bounding box center [424, 139] width 761 height 202
click at [117, 53] on span "Tây Ninh - An Sương" at bounding box center [133, 54] width 151 height 19
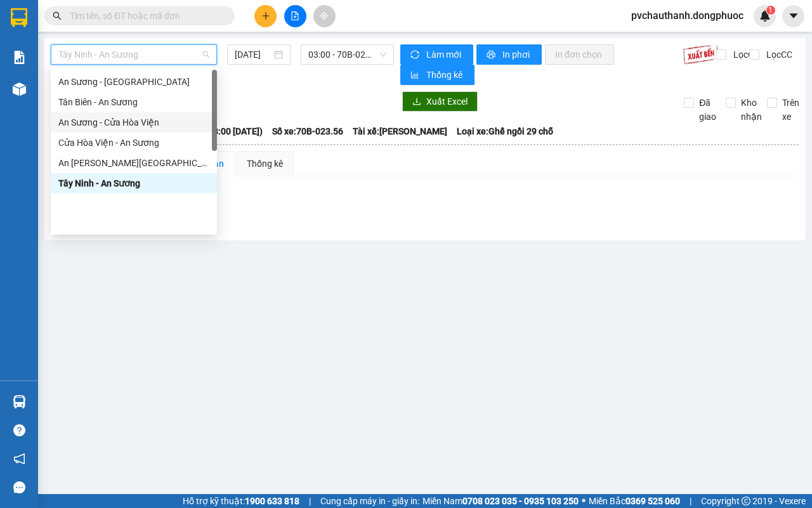
scroll to position [0, 0]
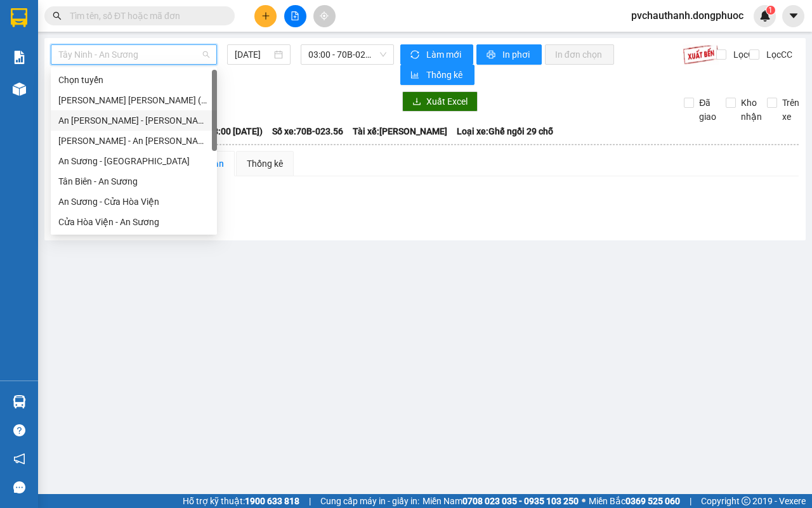
click at [132, 121] on div "An [PERSON_NAME] - [PERSON_NAME]" at bounding box center [133, 121] width 151 height 14
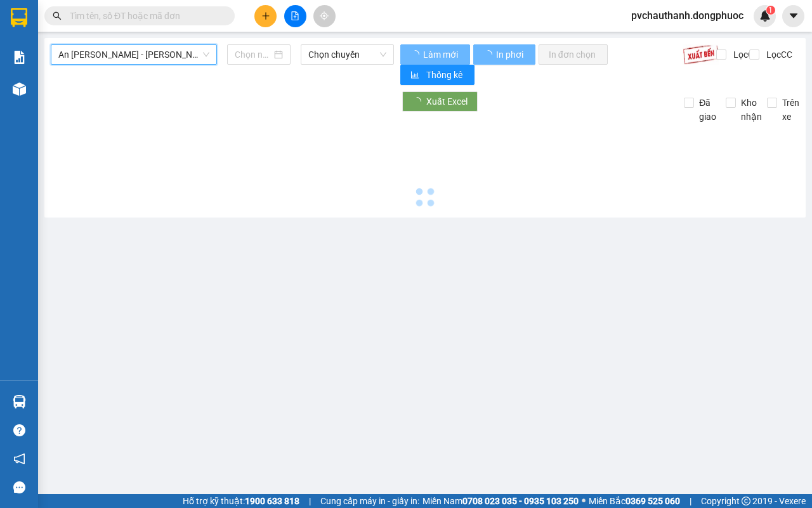
type input "[DATE]"
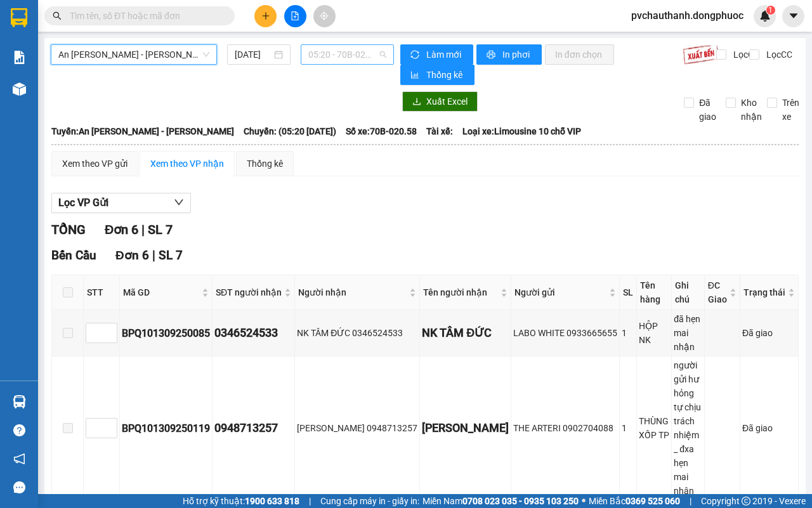
scroll to position [20, 0]
click at [327, 61] on span "05:20 - 70B-020.58" at bounding box center [346, 54] width 77 height 19
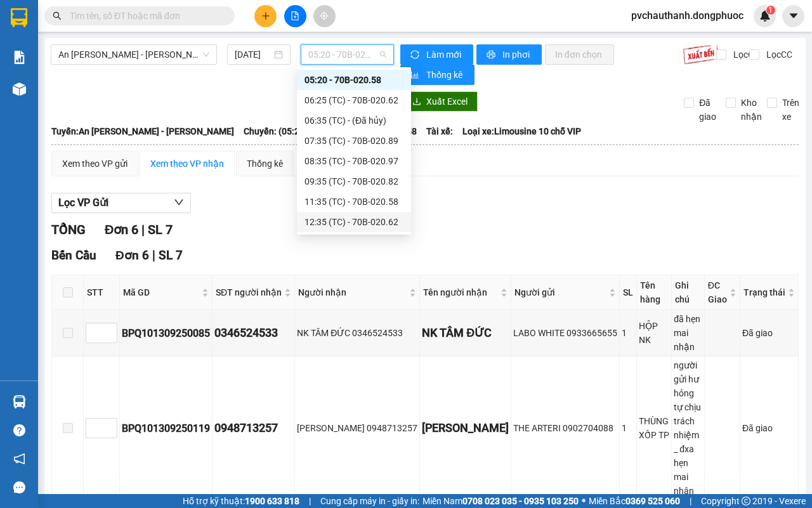
click at [377, 220] on div "12:35 (TC) - 70B-020.62" at bounding box center [354, 222] width 99 height 14
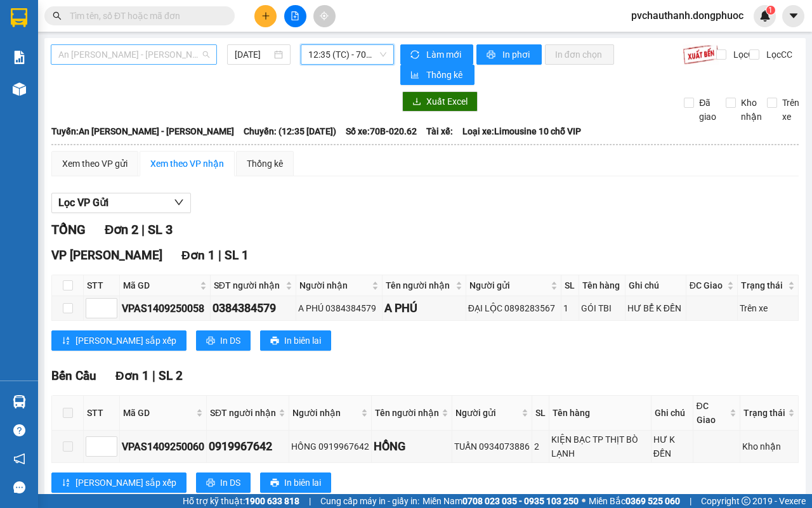
click at [205, 46] on span "An [PERSON_NAME] - [PERSON_NAME]" at bounding box center [133, 54] width 151 height 19
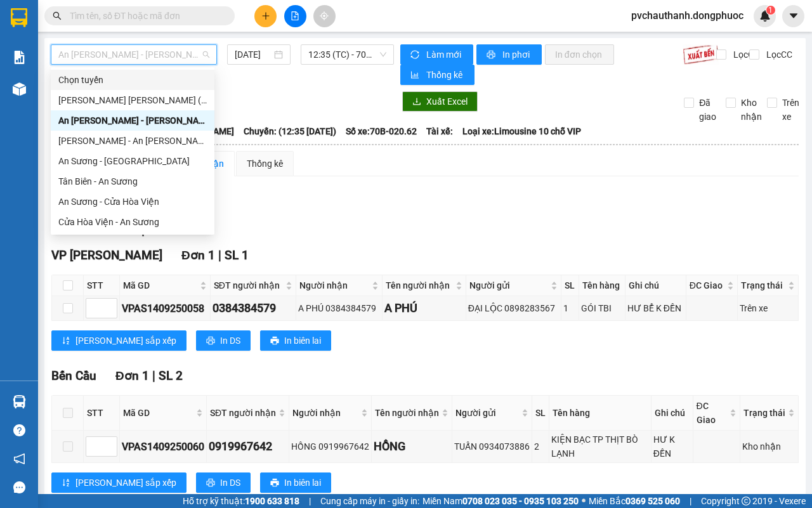
click at [213, 46] on div "An [PERSON_NAME] - [PERSON_NAME]" at bounding box center [134, 54] width 166 height 20
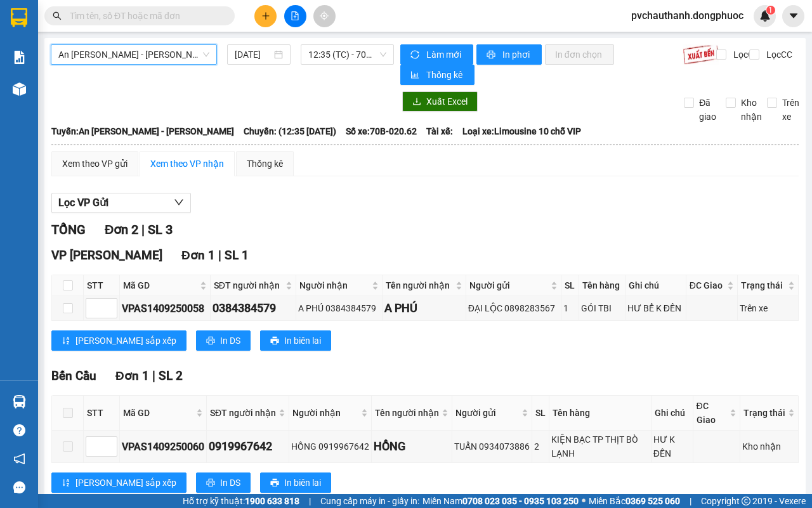
click at [202, 48] on span "An [PERSON_NAME] - [PERSON_NAME]" at bounding box center [133, 54] width 151 height 19
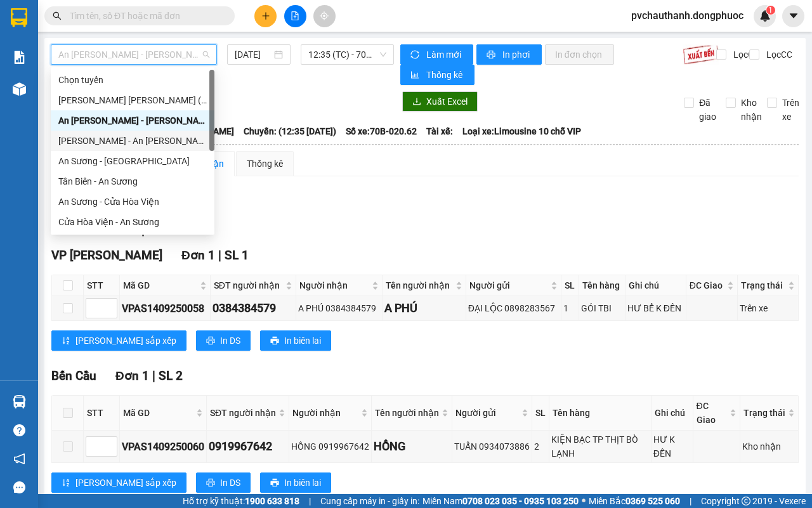
click at [130, 141] on div "[PERSON_NAME] - An [PERSON_NAME]" at bounding box center [132, 141] width 148 height 14
type input "[DATE]"
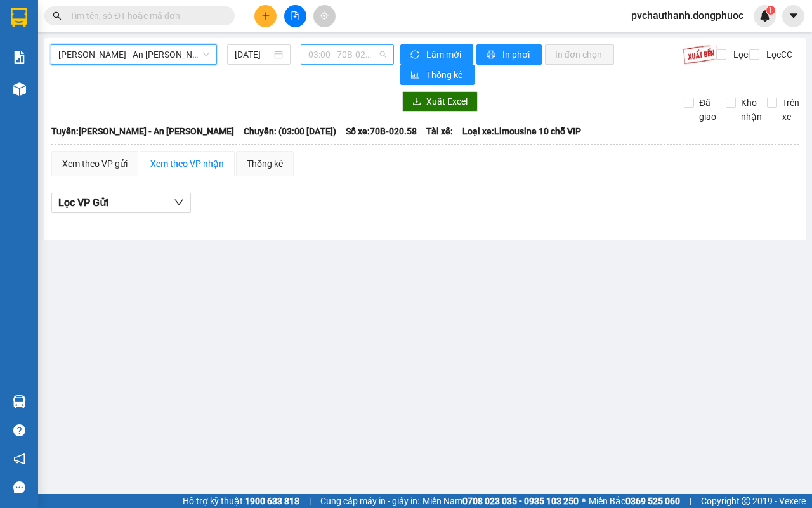
click at [331, 55] on span "03:00 - 70B-020.58" at bounding box center [346, 54] width 77 height 19
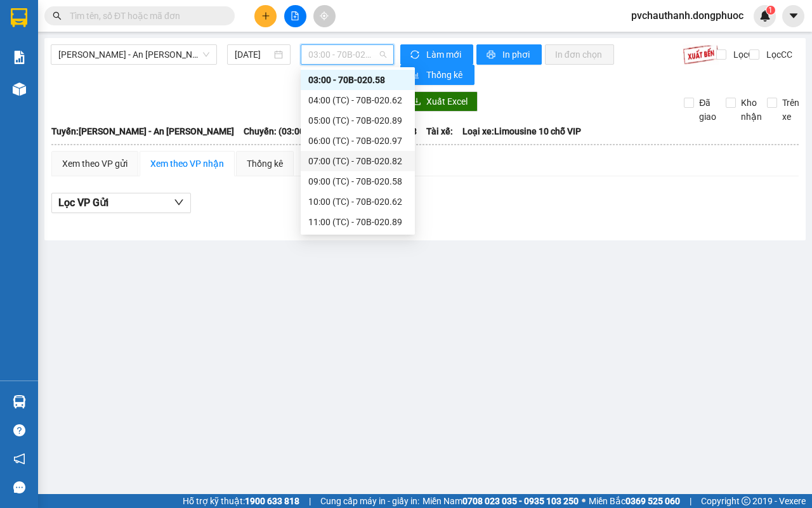
scroll to position [121, 0]
click at [353, 181] on div "15:00 (TC) - 70B-020.58" at bounding box center [357, 182] width 99 height 14
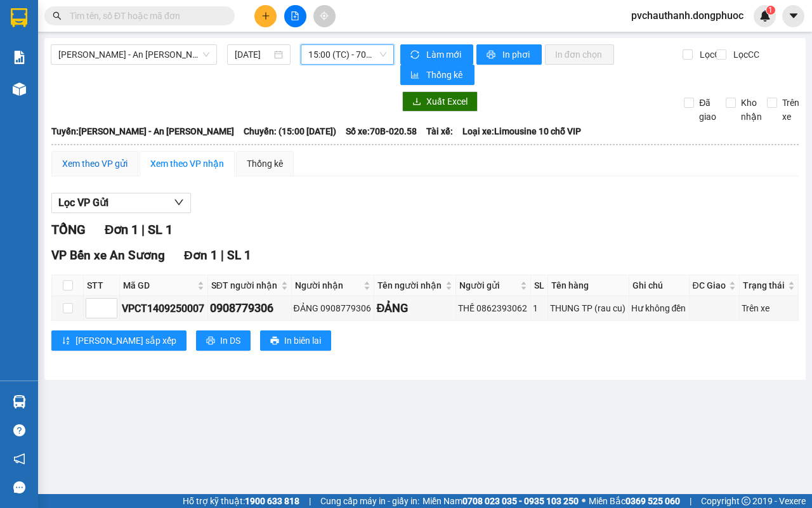
click at [99, 164] on div "Xem theo VP gửi" at bounding box center [94, 164] width 65 height 14
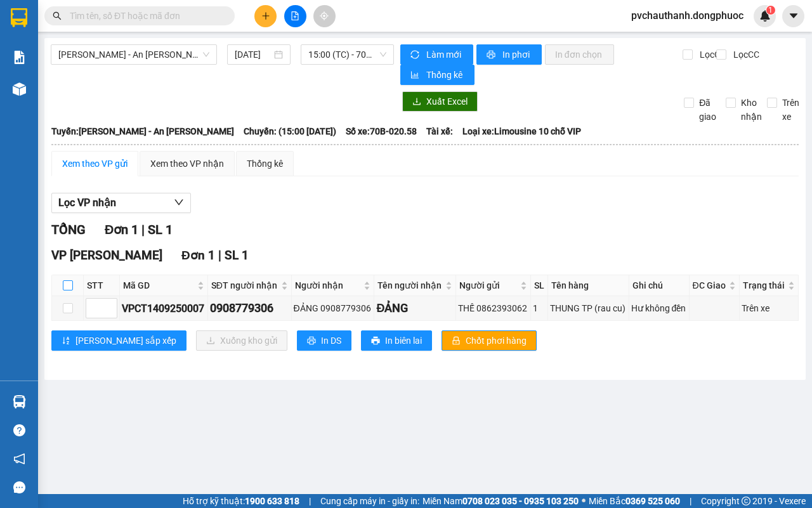
click at [68, 290] on input "checkbox" at bounding box center [68, 285] width 10 height 10
checkbox input "true"
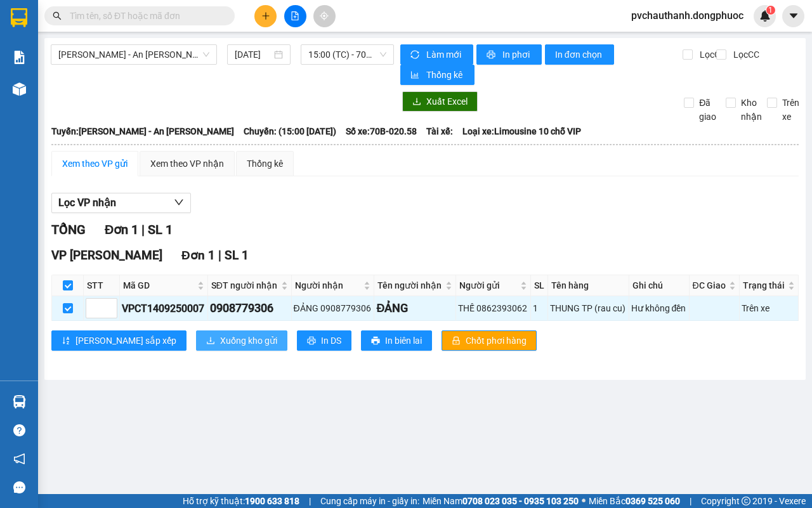
click at [220, 343] on span "Xuống kho gửi" at bounding box center [248, 341] width 57 height 14
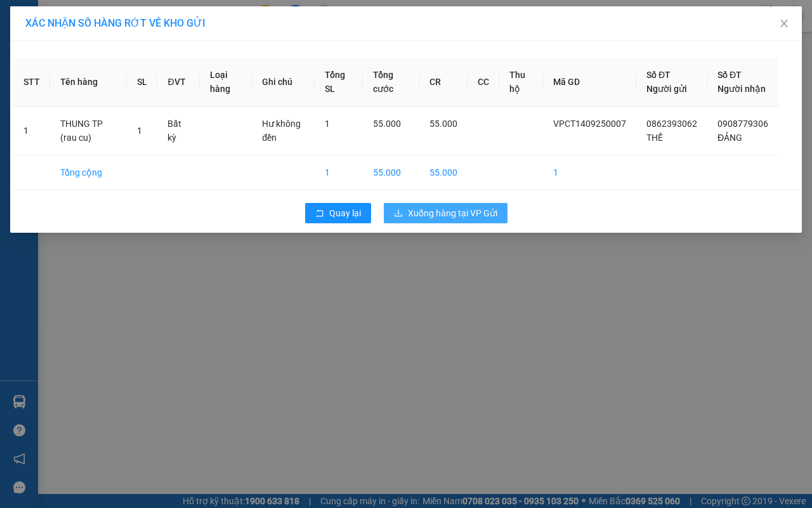
click at [457, 220] on span "Xuống hàng tại VP Gửi" at bounding box center [452, 213] width 89 height 14
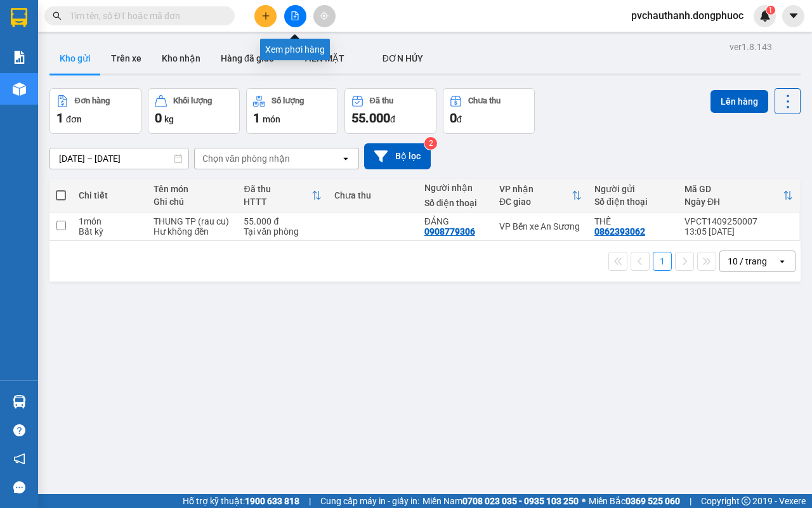
click at [294, 15] on icon "file-add" at bounding box center [295, 15] width 9 height 9
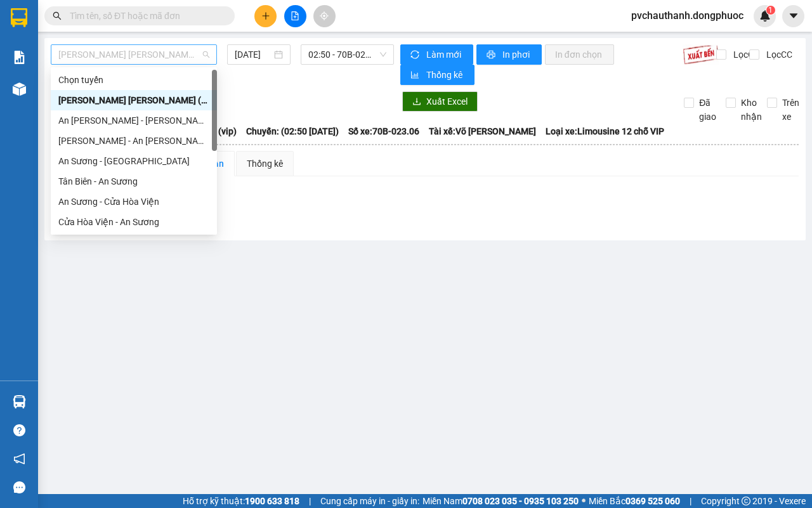
click at [140, 61] on span "[PERSON_NAME] [PERSON_NAME] (vip)" at bounding box center [133, 54] width 151 height 19
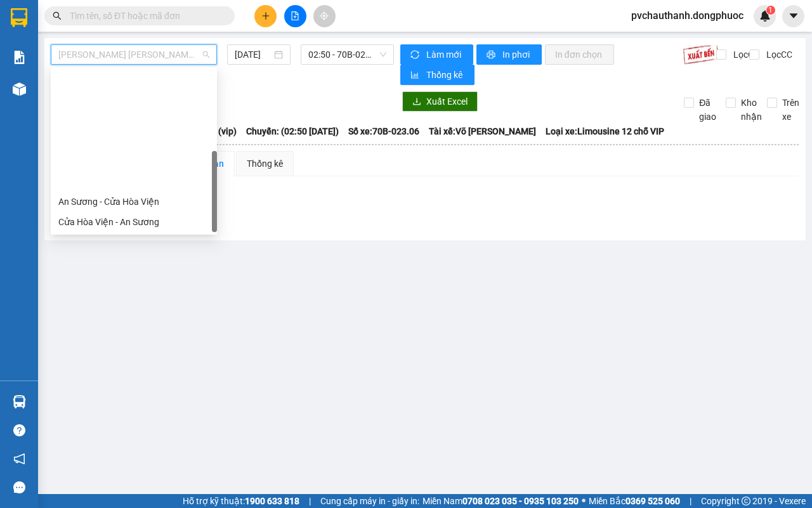
scroll to position [131, 0]
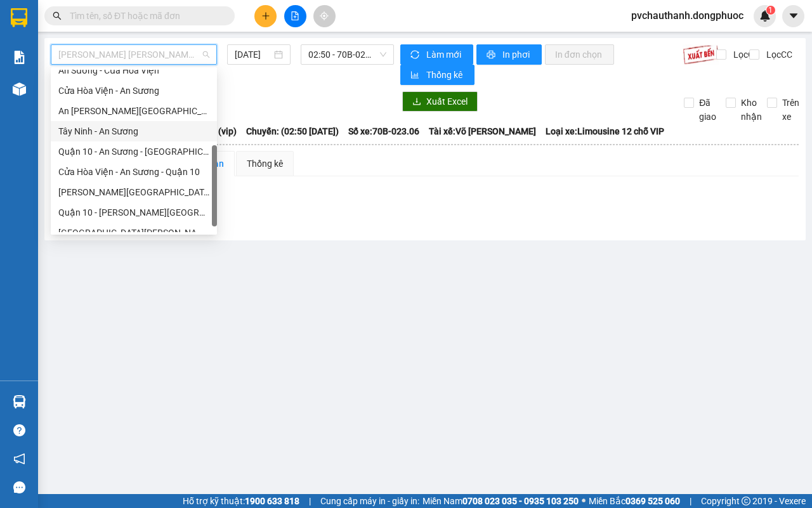
click at [114, 126] on div "Tây Ninh - An Sương" at bounding box center [133, 131] width 151 height 14
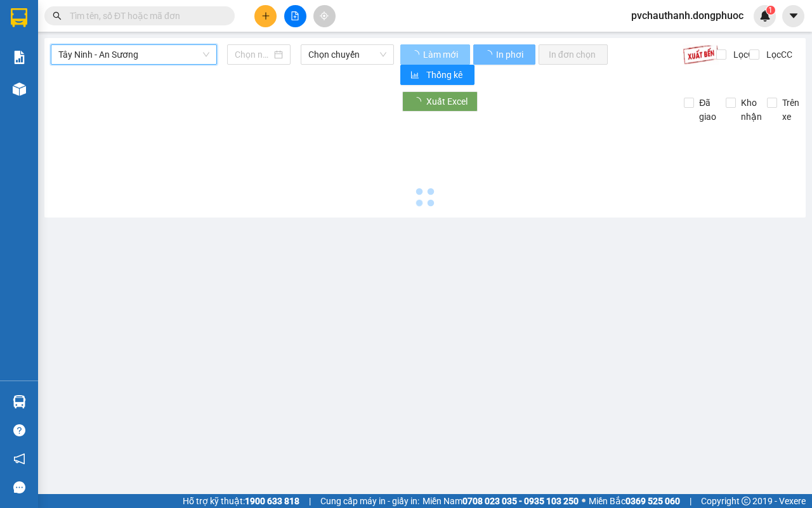
type input "[DATE]"
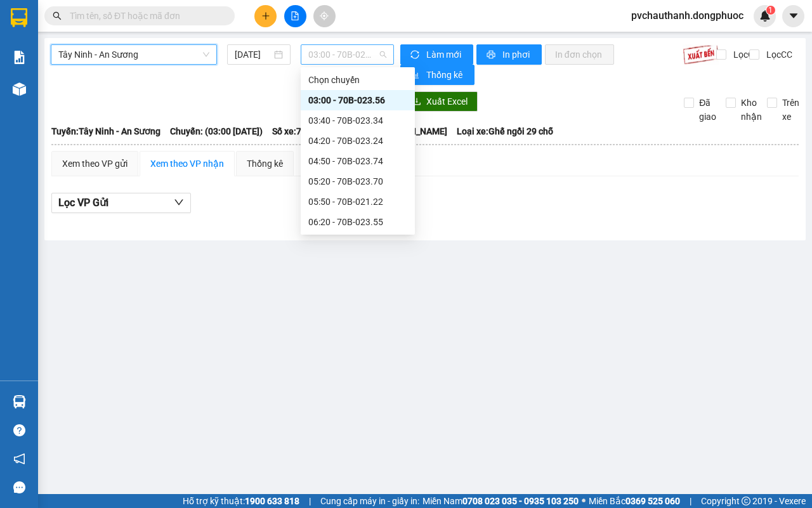
click at [350, 44] on div "03:00 - 70B-023.56" at bounding box center [347, 54] width 93 height 20
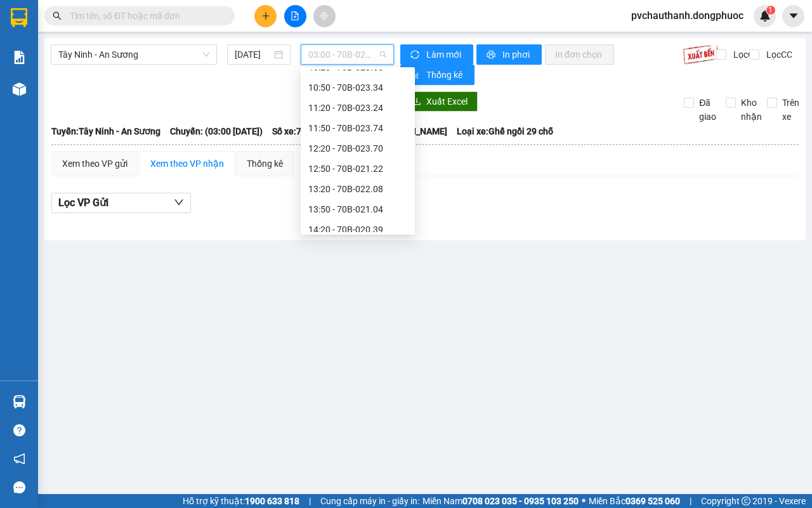
scroll to position [466, 0]
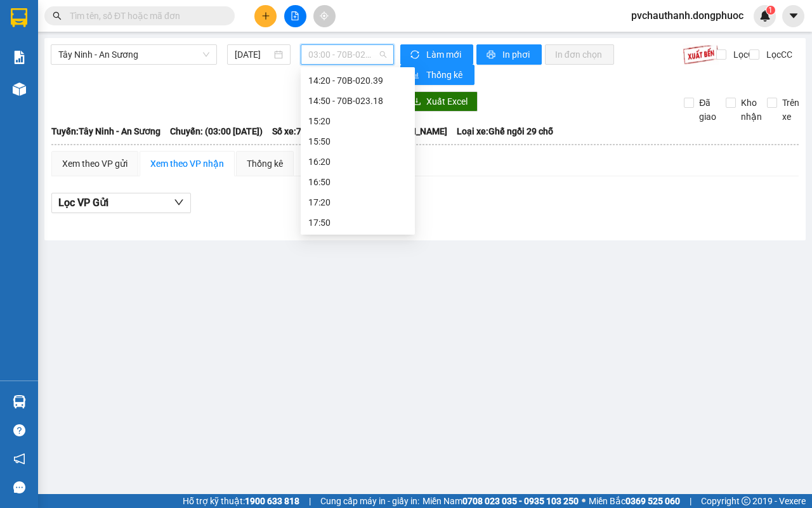
click at [310, 57] on span "03:00 - 70B-023.56" at bounding box center [346, 54] width 77 height 19
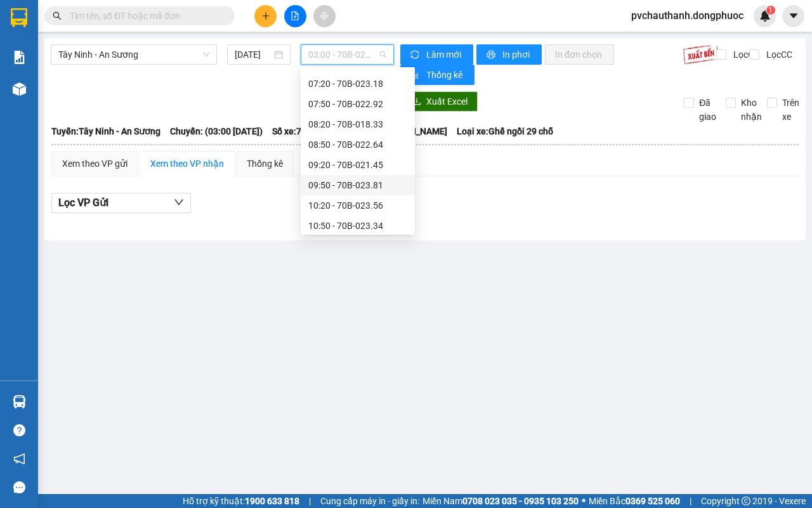
scroll to position [417, 0]
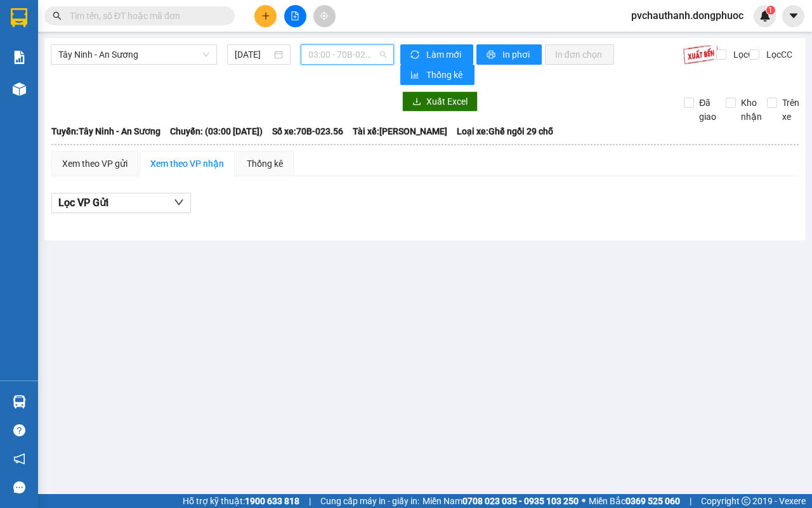
click at [338, 46] on span "03:00 - 70B-023.56" at bounding box center [346, 54] width 77 height 19
click at [331, 55] on span "03:00 - 70B-023.56" at bounding box center [346, 54] width 77 height 19
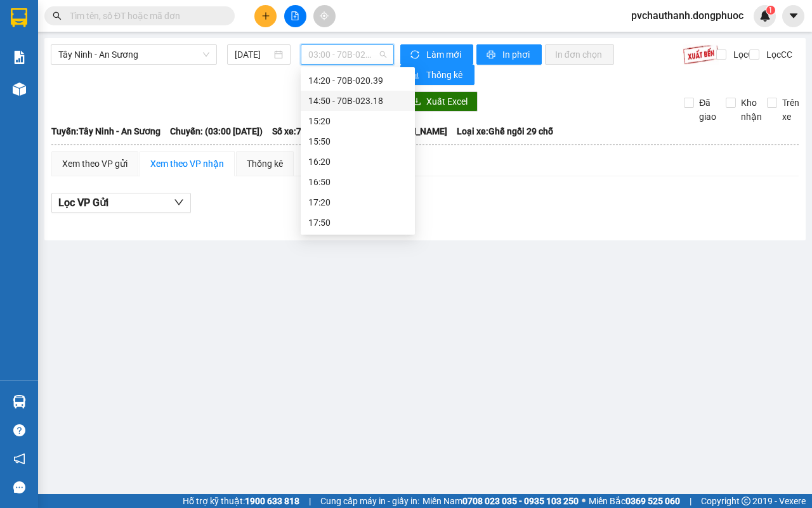
scroll to position [387, 0]
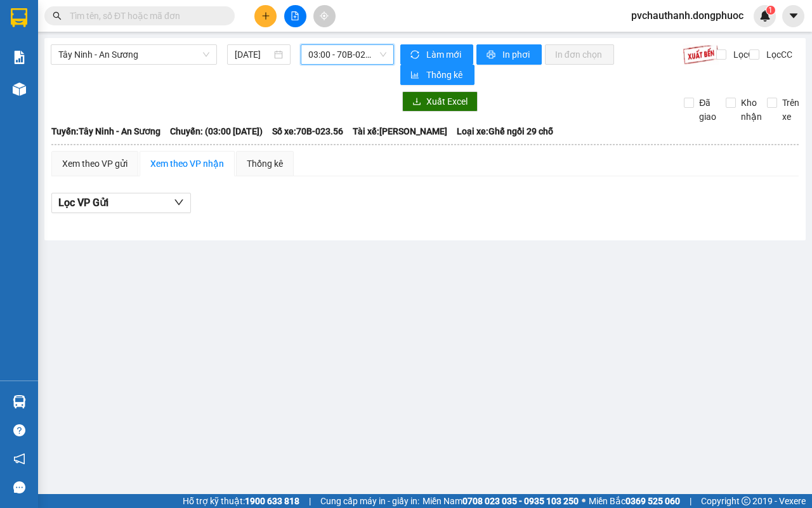
click at [343, 48] on span "03:00 - 70B-023.56" at bounding box center [346, 54] width 77 height 19
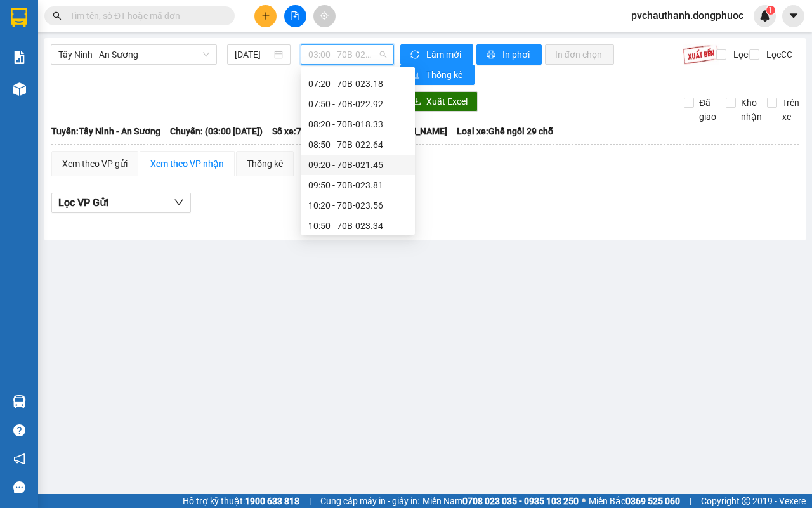
scroll to position [417, 0]
